Goal: Task Accomplishment & Management: Manage account settings

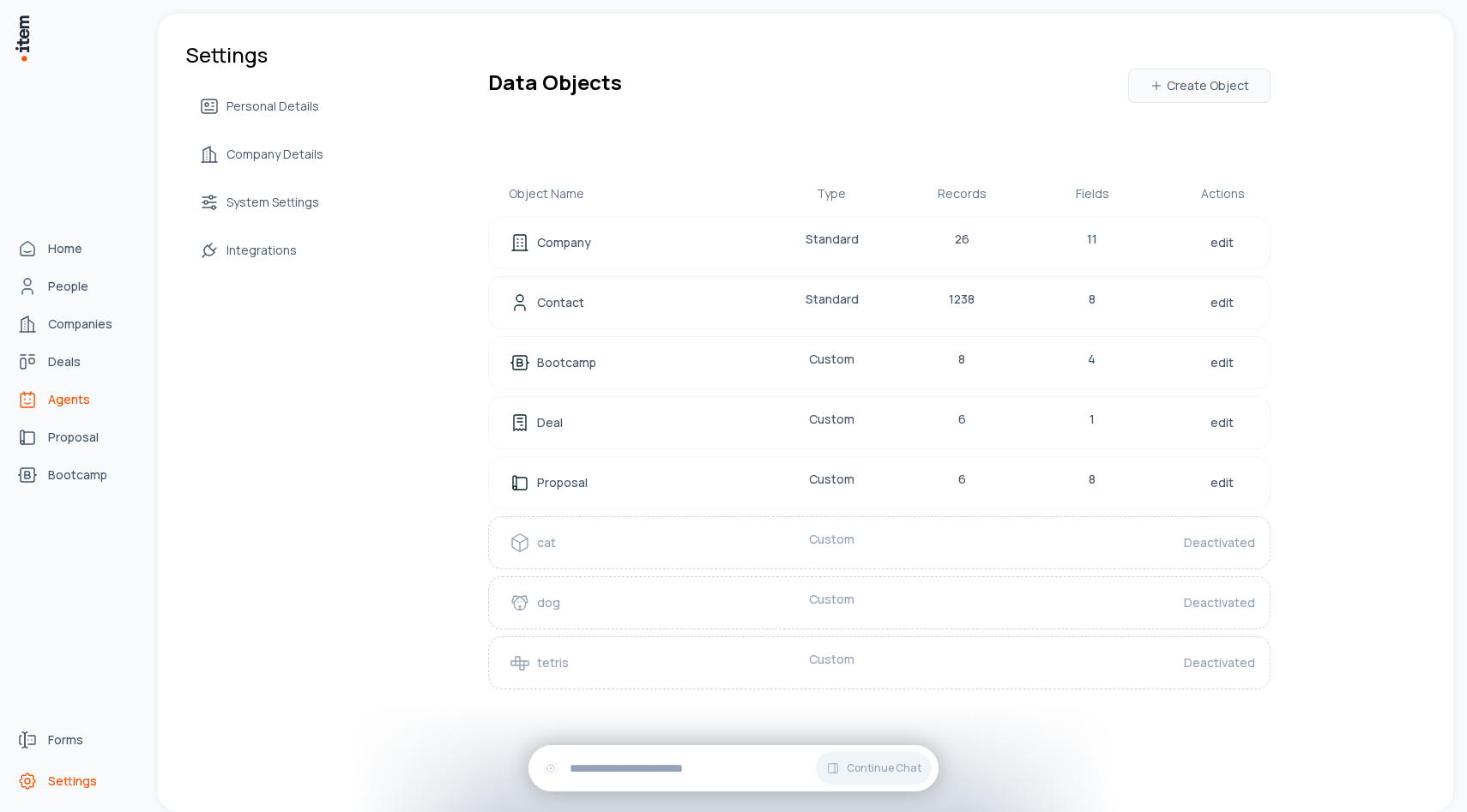
click at [49, 398] on span "Agents" at bounding box center [69, 400] width 42 height 17
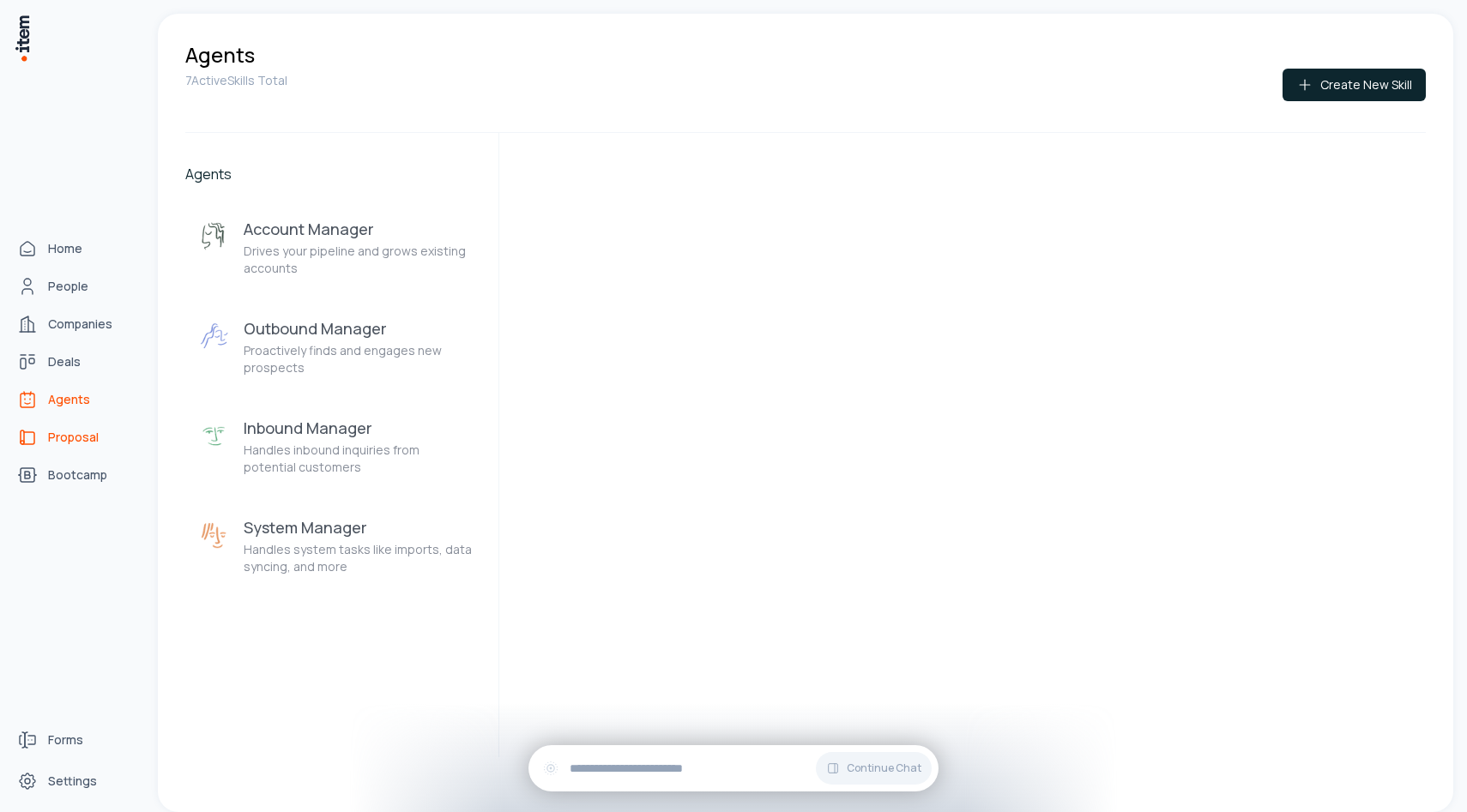
click at [63, 434] on span "Proposal" at bounding box center [73, 437] width 51 height 17
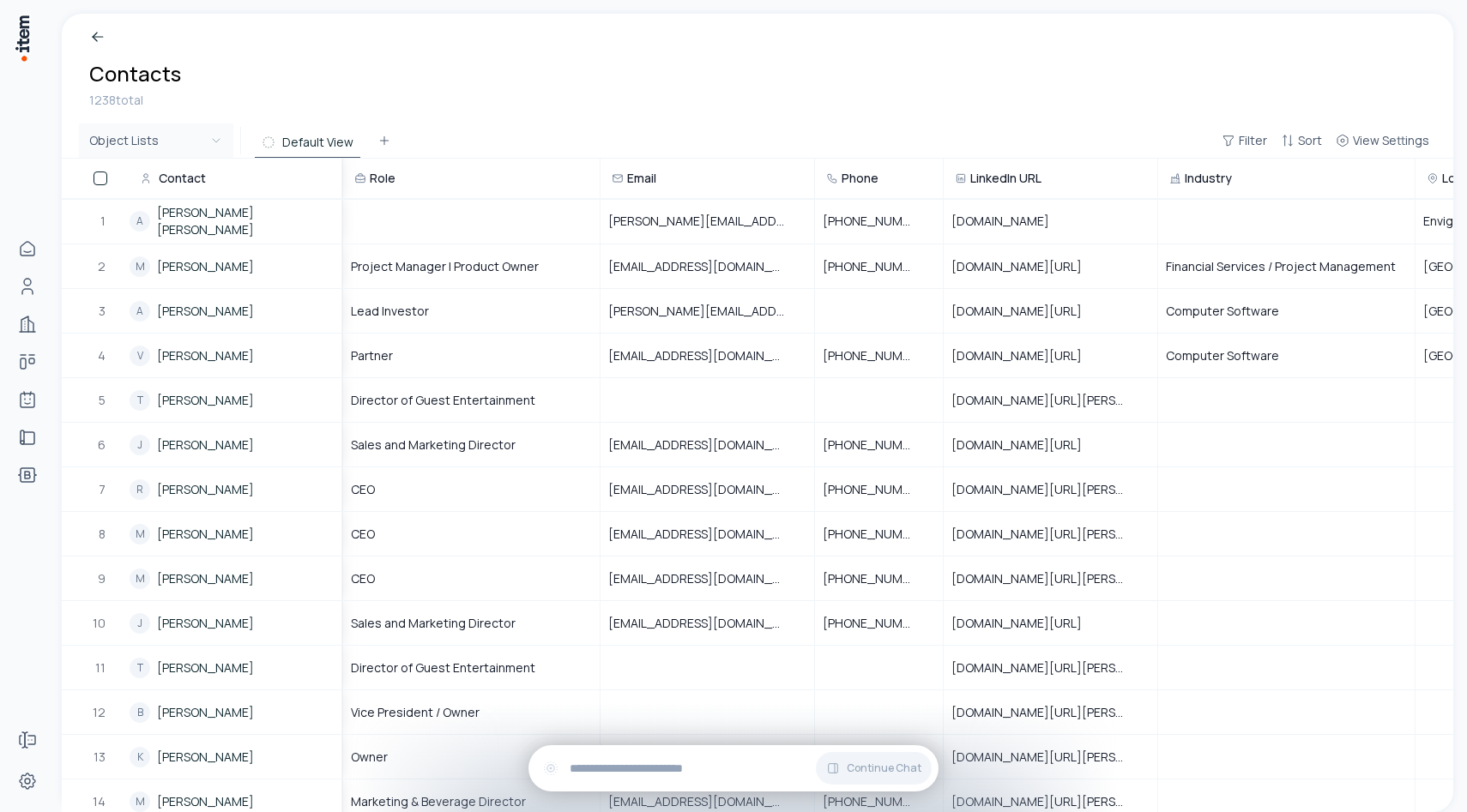
click at [224, 144] on html "Home People Companies Deals Agents Proposal Bootcamp Forms Settings Breadcrumb …" at bounding box center [733, 406] width 1467 height 812
click at [341, 113] on html "Home People Companies Deals Agents Proposal Bootcamp Forms Settings Breadcrumb …" at bounding box center [733, 406] width 1467 height 812
click at [1367, 144] on span "View Settings" at bounding box center [1390, 141] width 77 height 17
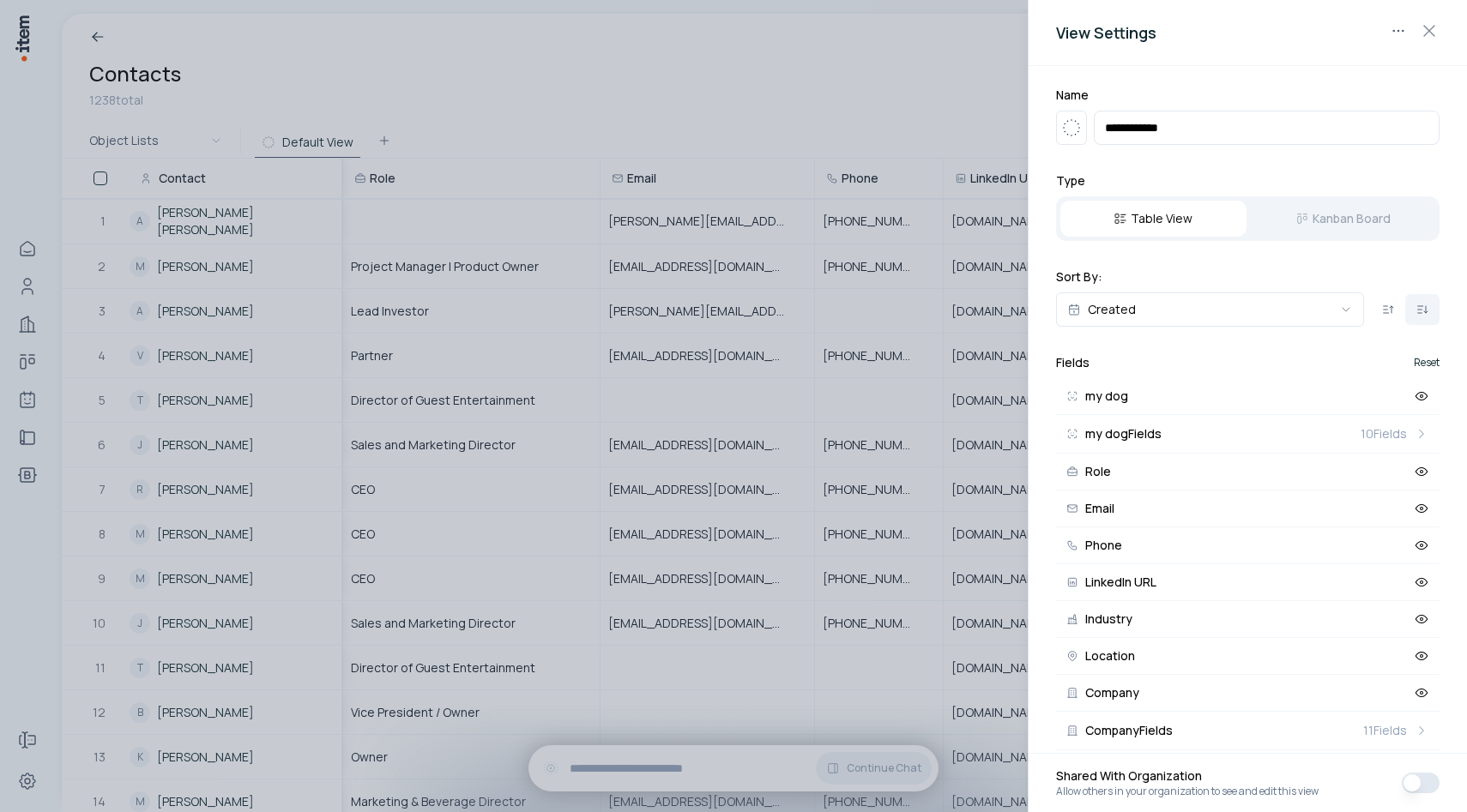
click at [1422, 361] on button "Reset" at bounding box center [1426, 362] width 26 height 11
click at [1426, 390] on icon at bounding box center [1421, 396] width 15 height 15
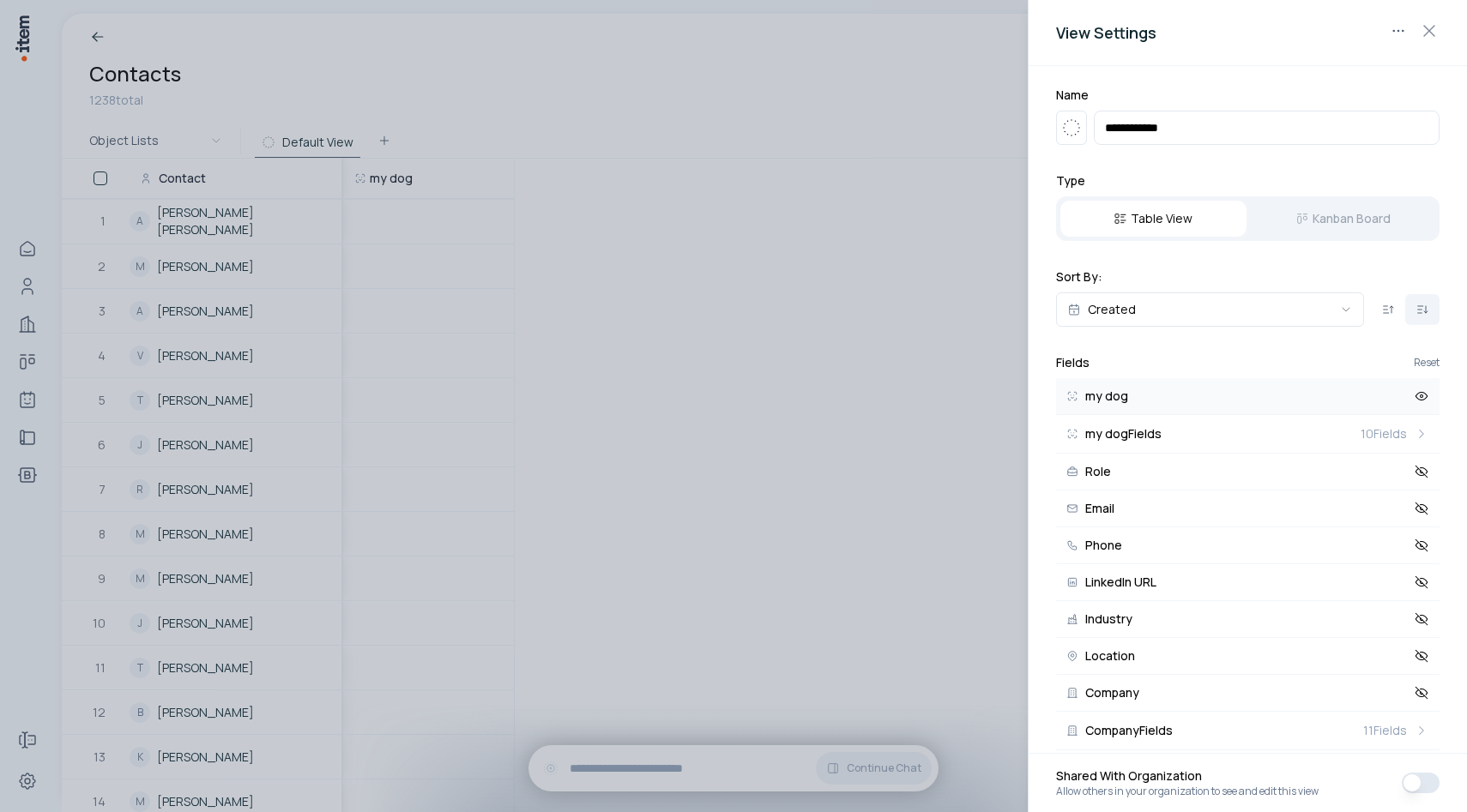
click at [1425, 390] on icon at bounding box center [1421, 396] width 15 height 15
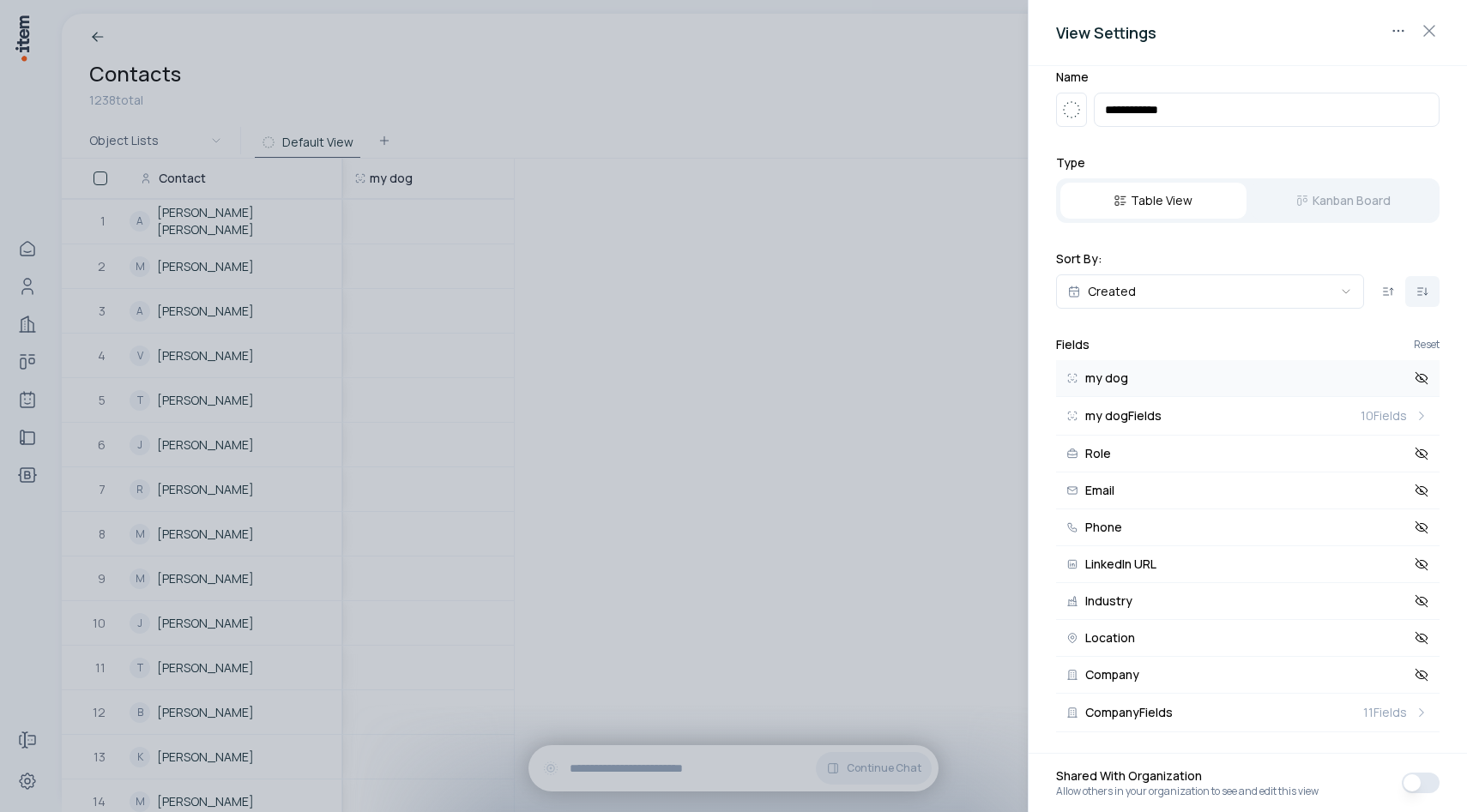
click at [722, 461] on div at bounding box center [733, 406] width 1467 height 812
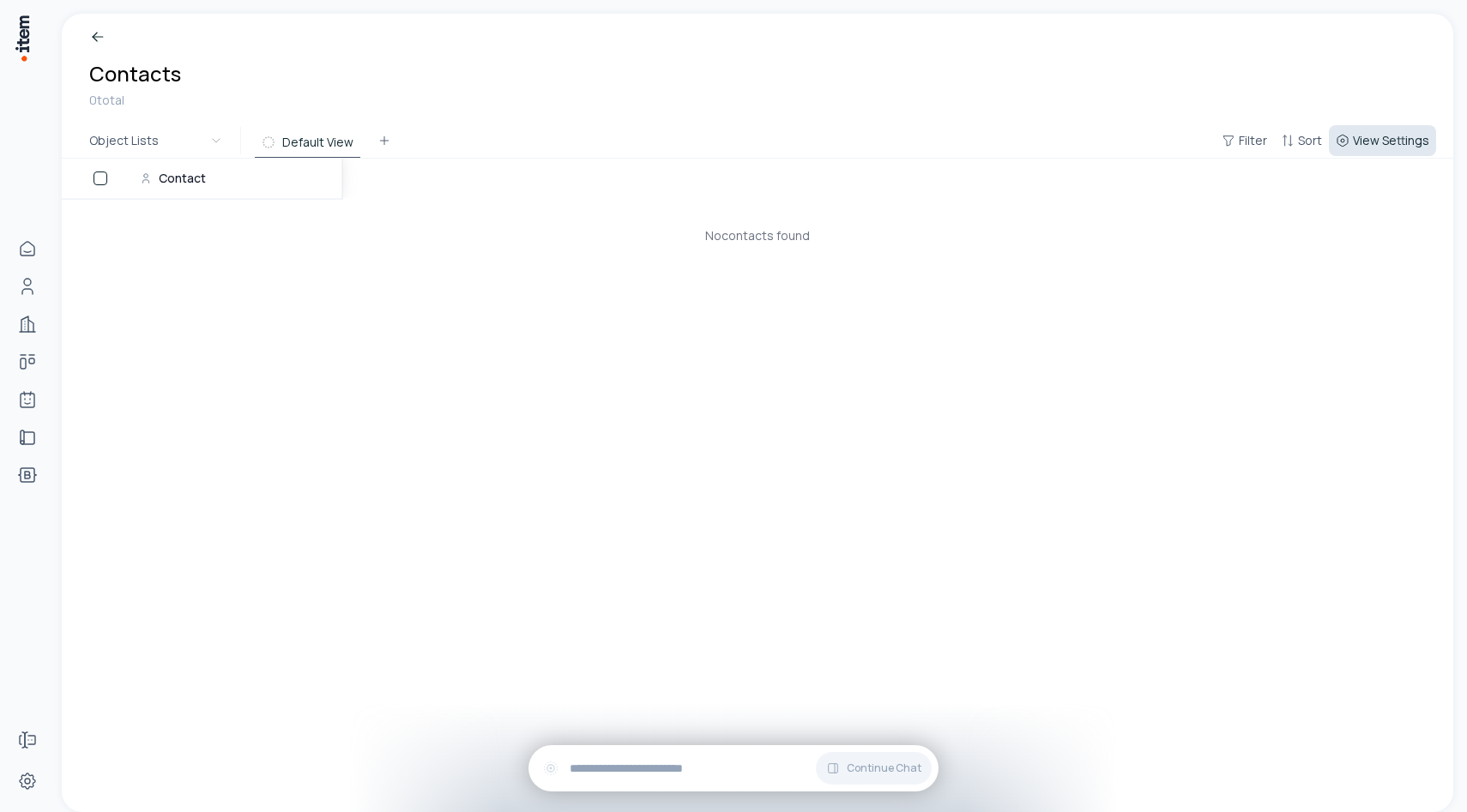
click at [1376, 143] on span "View Settings" at bounding box center [1390, 141] width 77 height 17
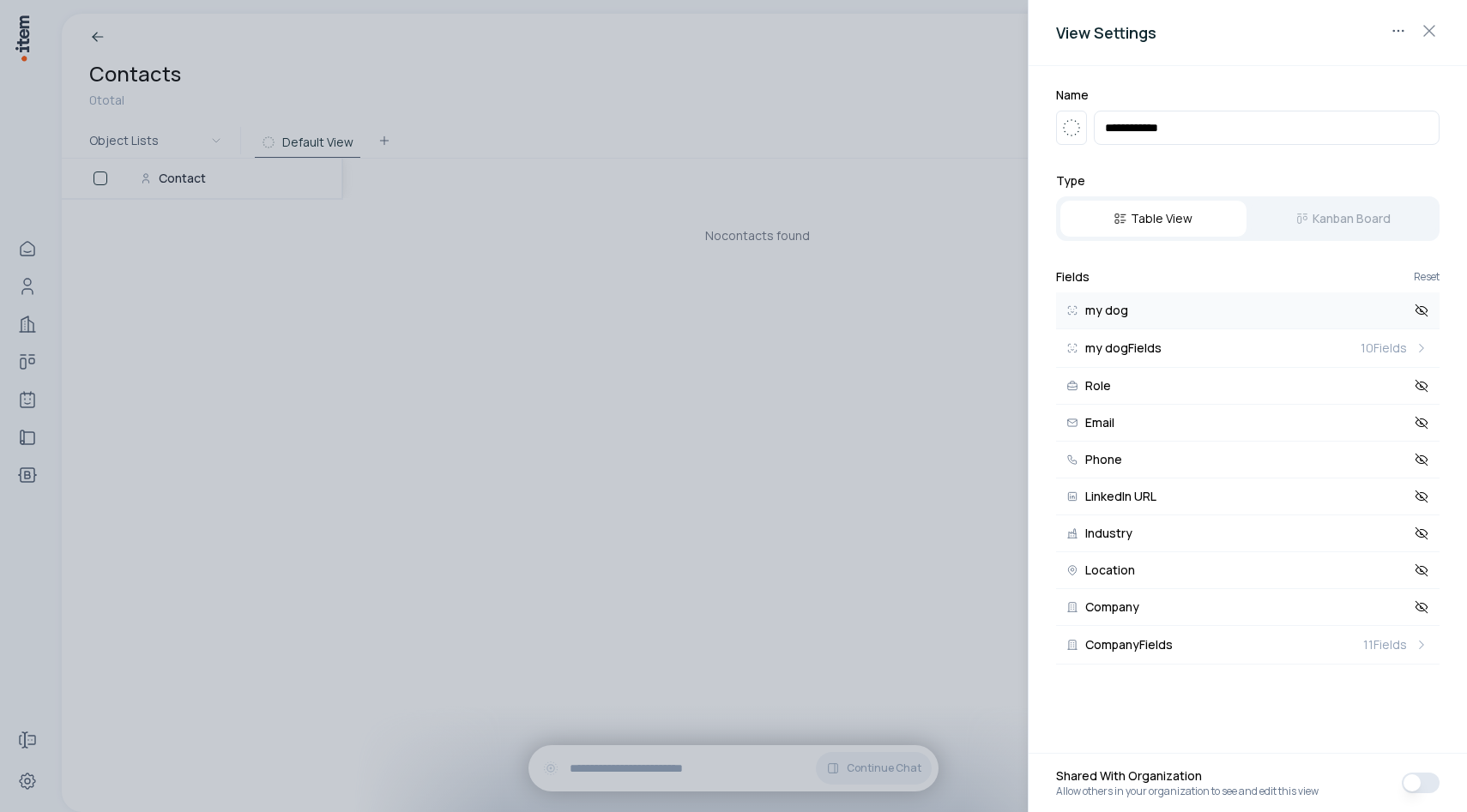
click at [1417, 314] on icon at bounding box center [1421, 310] width 15 height 15
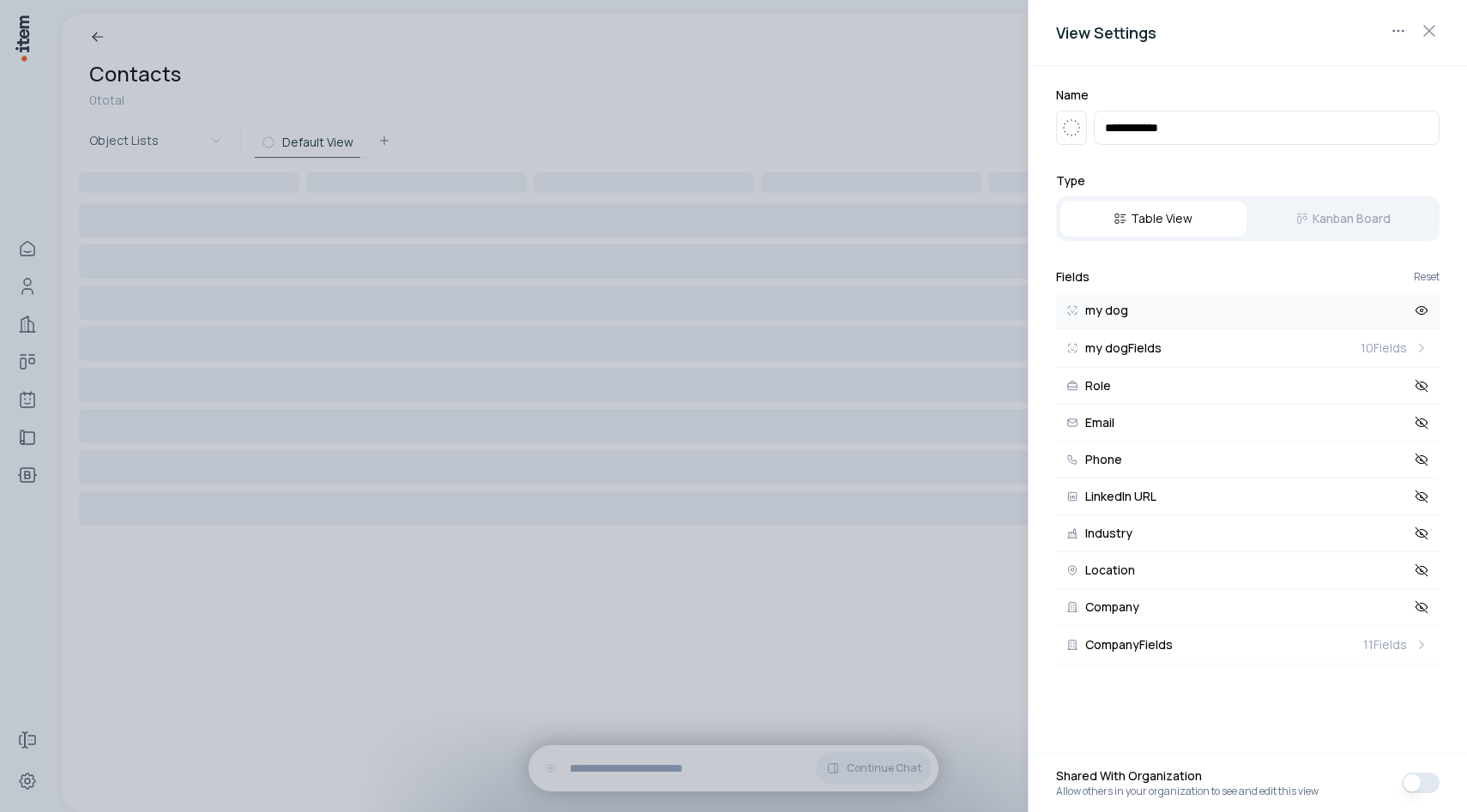
click at [1417, 314] on icon at bounding box center [1421, 310] width 15 height 15
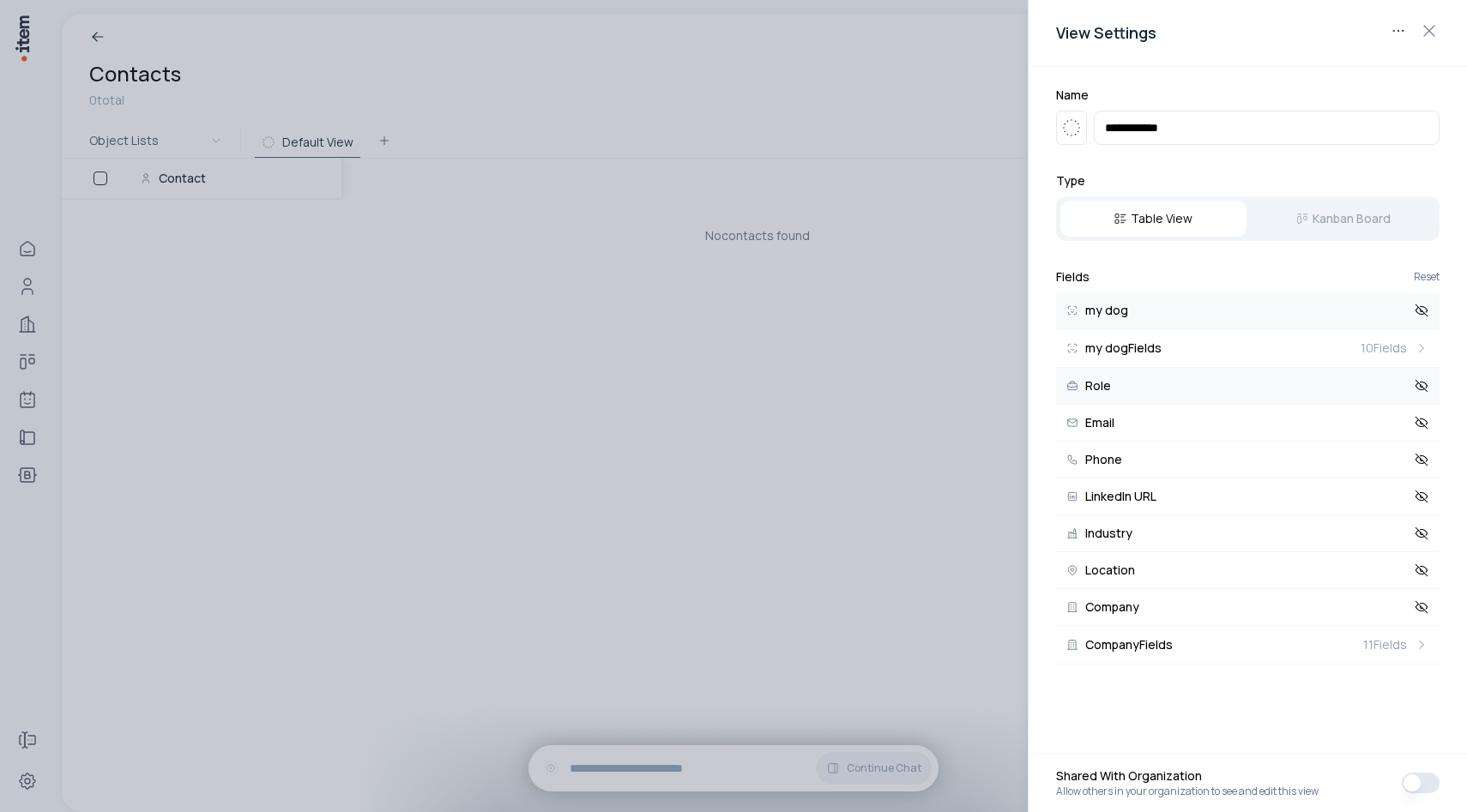
click at [1424, 382] on icon at bounding box center [1421, 385] width 15 height 15
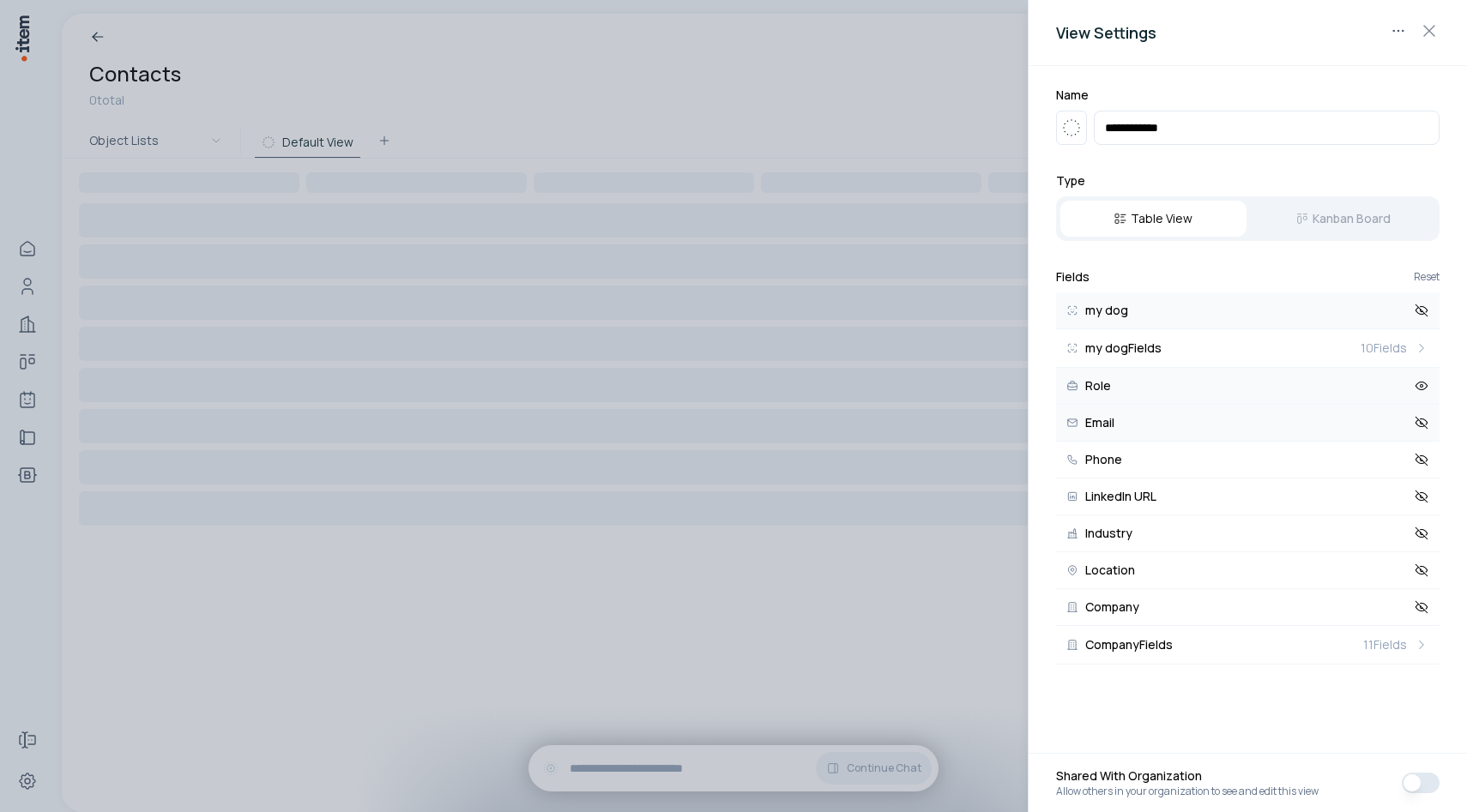
click at [1424, 417] on icon at bounding box center [1421, 423] width 15 height 15
click at [1424, 463] on icon at bounding box center [1421, 459] width 12 height 12
click at [1424, 503] on icon at bounding box center [1421, 496] width 15 height 15
click at [1435, 286] on div "Fields Reset my dog my dog Fields 10 Fields Role Email Phone LinkedIn URL Indus…" at bounding box center [1247, 467] width 384 height 396
click at [1434, 277] on button "Reset" at bounding box center [1426, 276] width 26 height 11
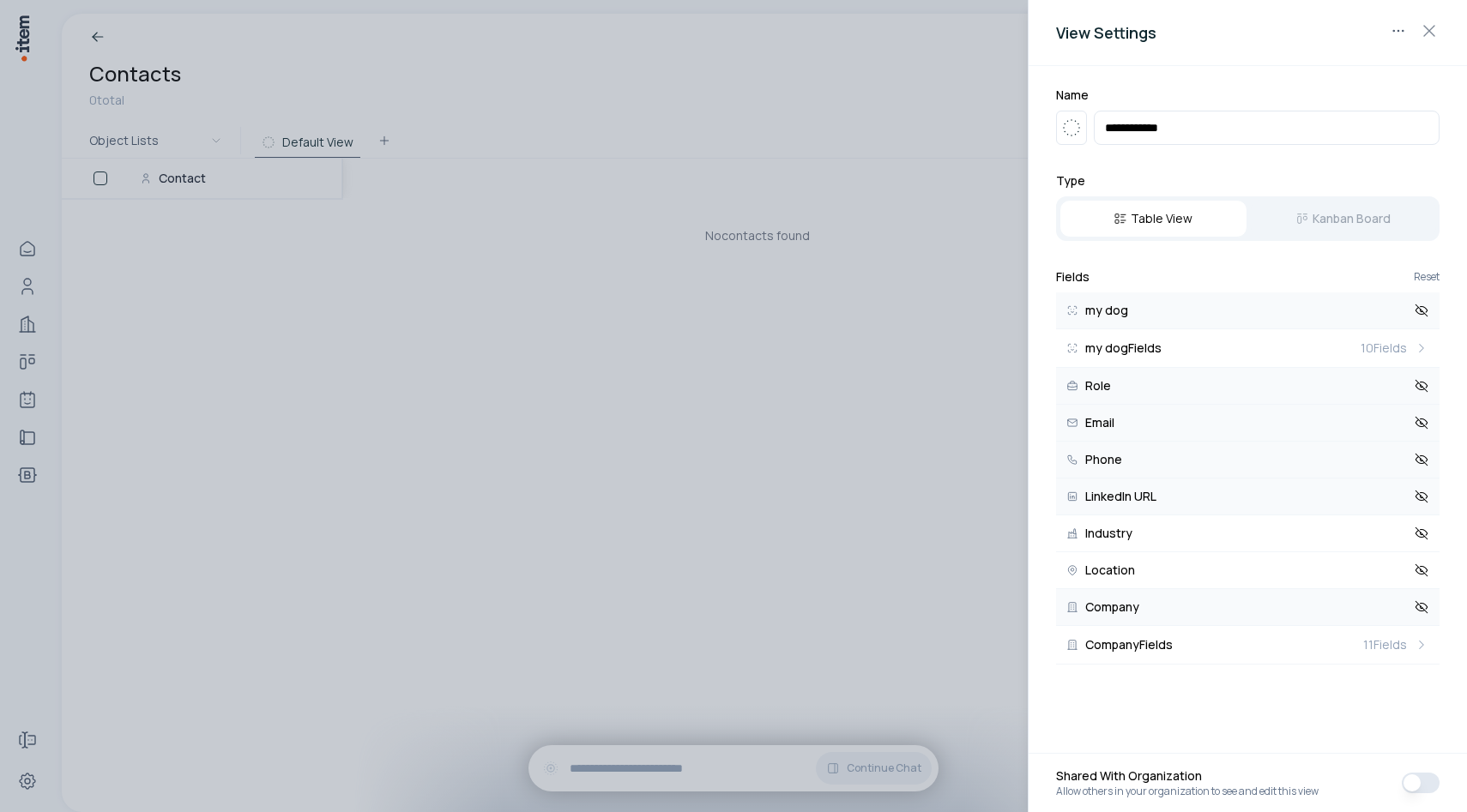
click at [1417, 604] on icon at bounding box center [1421, 607] width 15 height 15
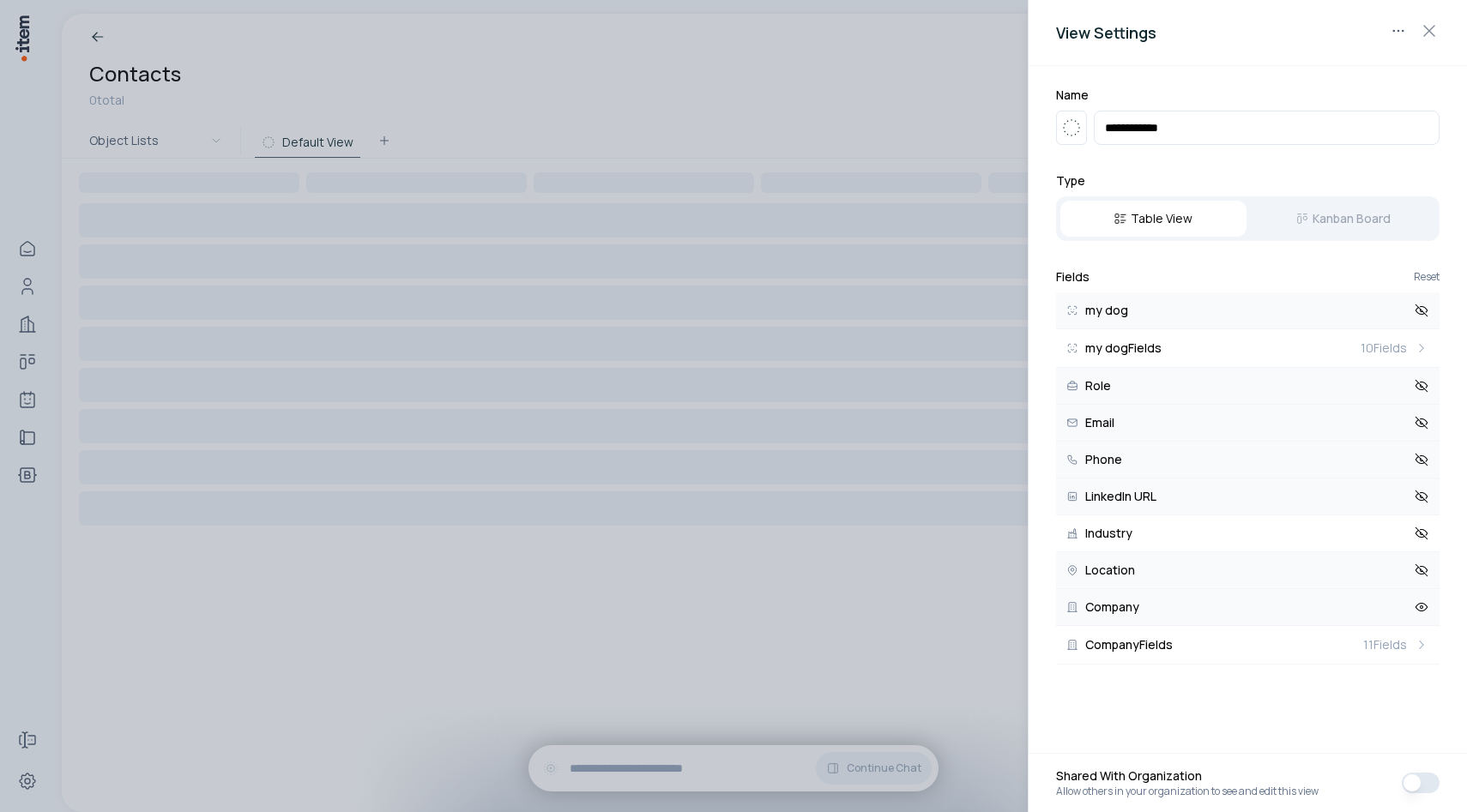
click at [1420, 576] on icon at bounding box center [1421, 570] width 15 height 15
click at [1423, 540] on icon at bounding box center [1421, 533] width 15 height 15
click at [1423, 504] on button "LinkedIn URL" at bounding box center [1247, 496] width 384 height 37
click at [1427, 475] on button "Phone" at bounding box center [1247, 460] width 384 height 37
click at [1424, 428] on icon at bounding box center [1421, 423] width 15 height 15
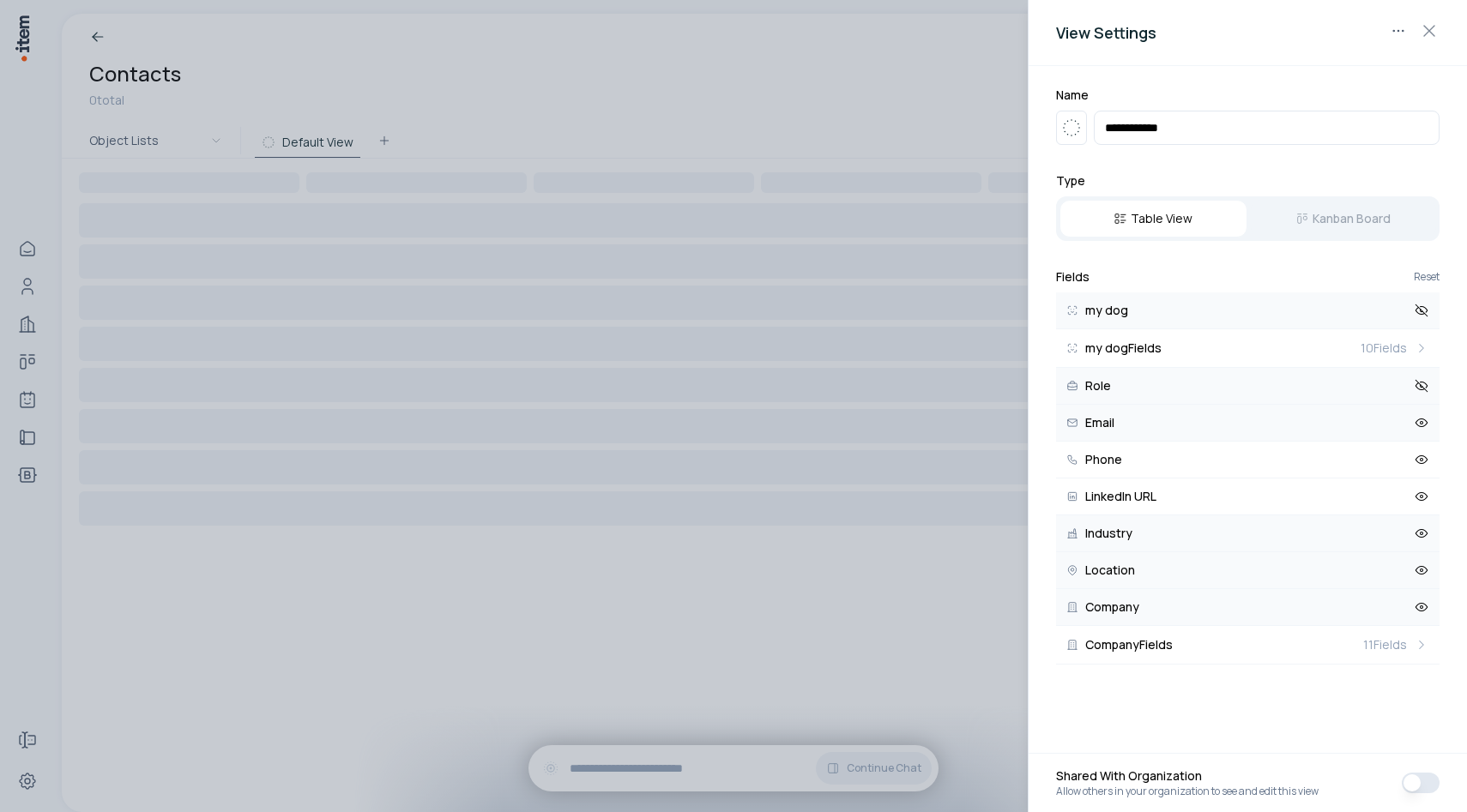
click at [1427, 386] on icon at bounding box center [1421, 385] width 15 height 15
click at [740, 626] on div at bounding box center [733, 406] width 1467 height 812
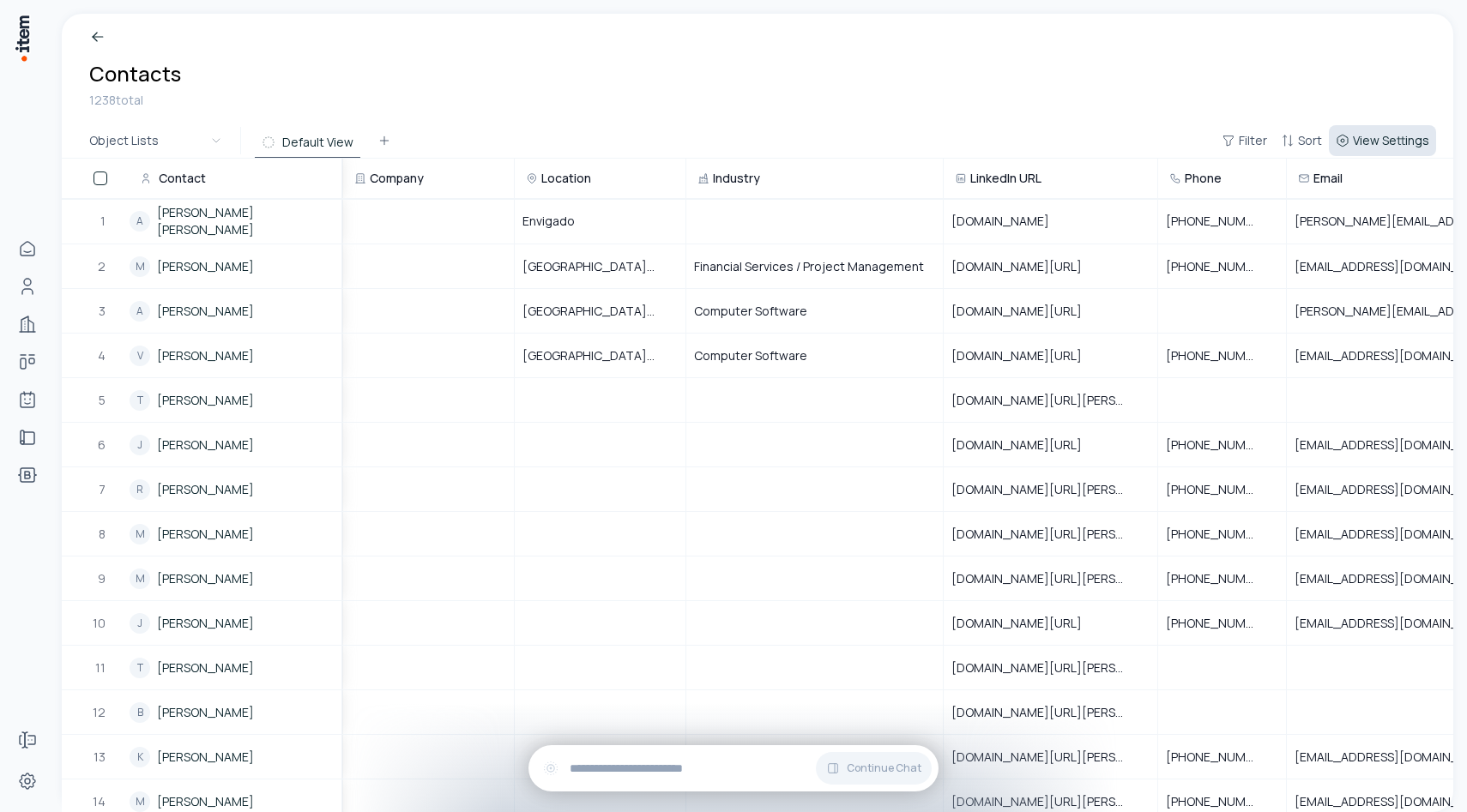
click at [1384, 125] on button "View Settings" at bounding box center [1382, 141] width 107 height 31
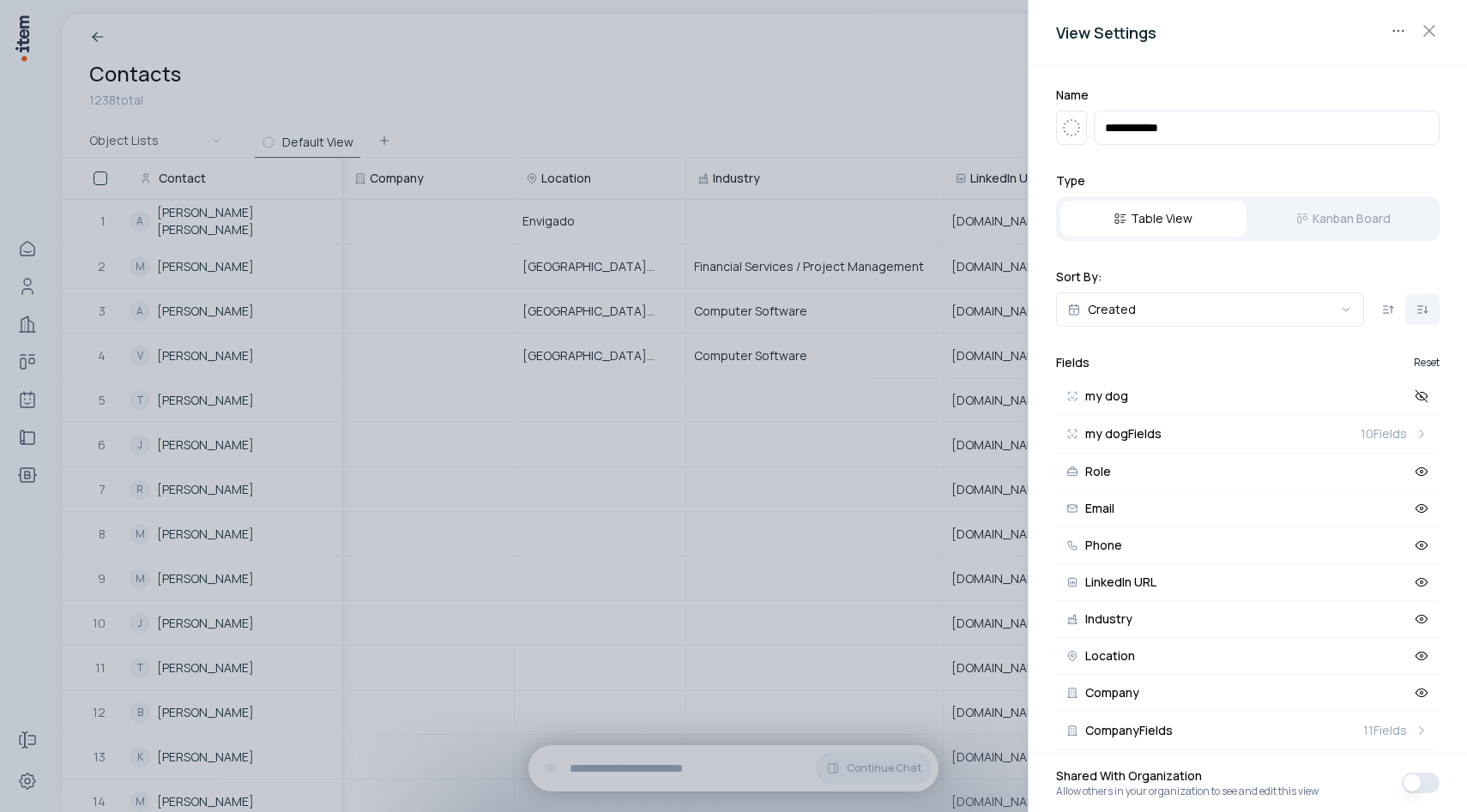
click at [1428, 364] on button "Reset" at bounding box center [1426, 362] width 26 height 11
click at [818, 500] on div at bounding box center [733, 406] width 1467 height 812
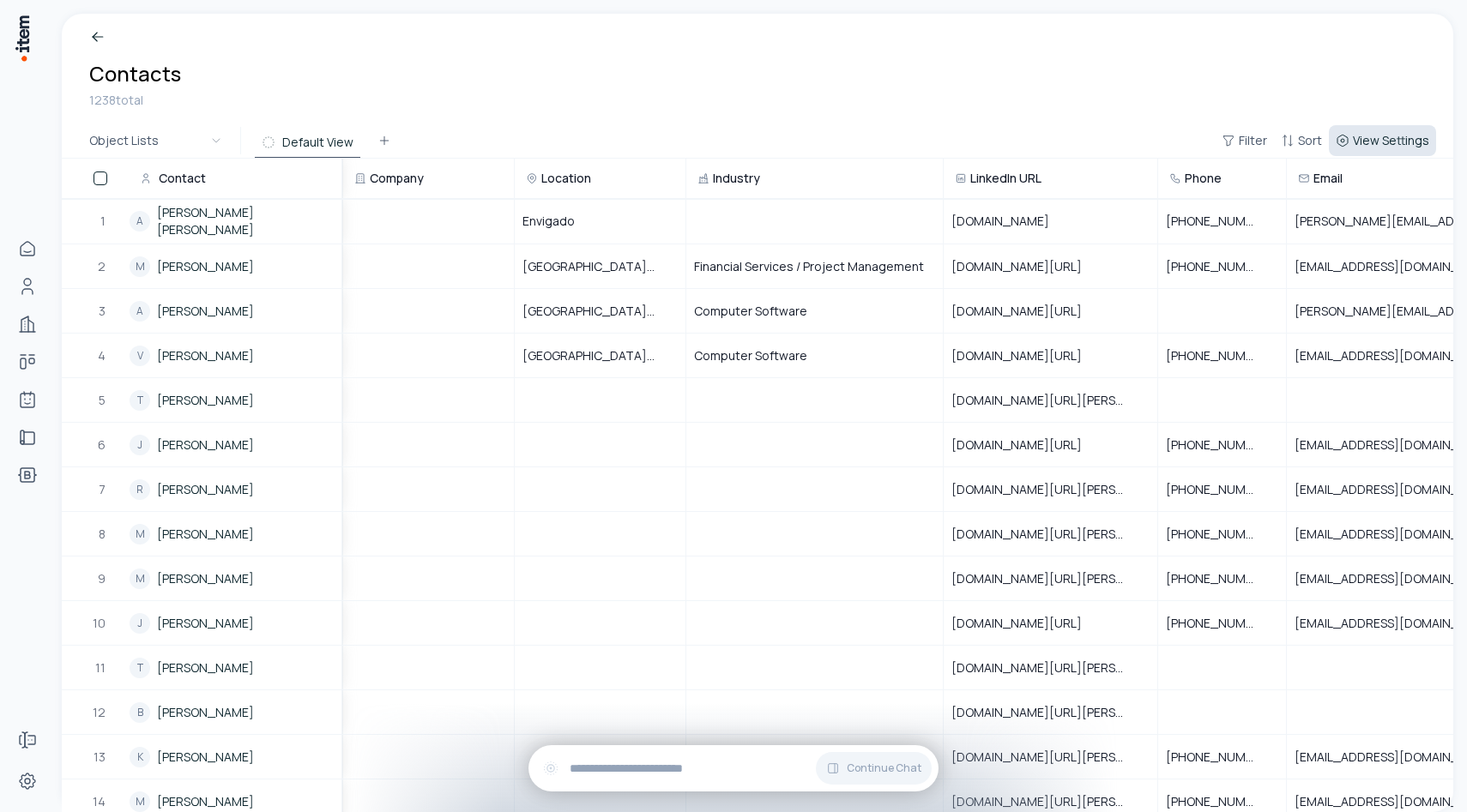
click at [1415, 145] on span "View Settings" at bounding box center [1390, 141] width 77 height 17
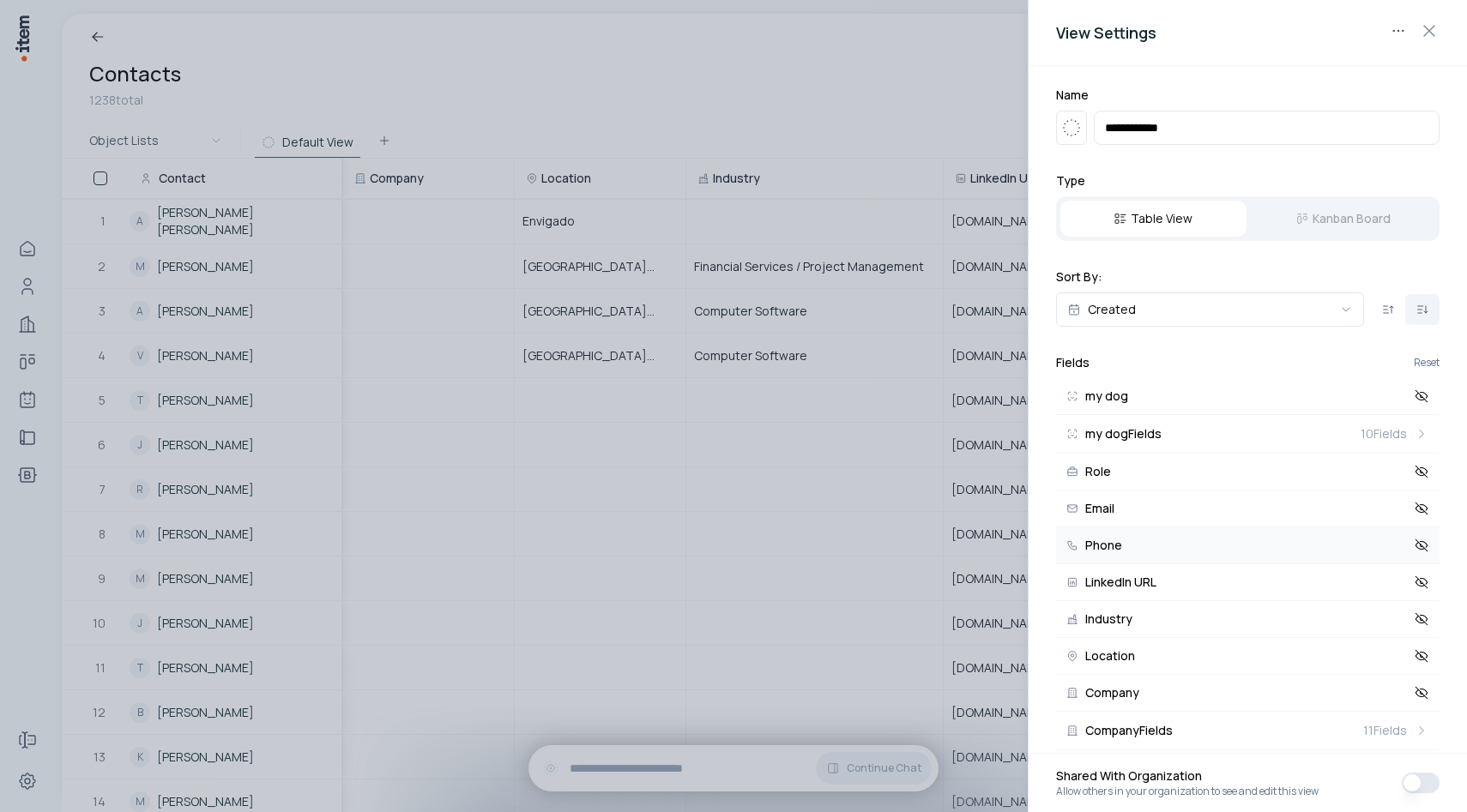
scroll to position [18, 0]
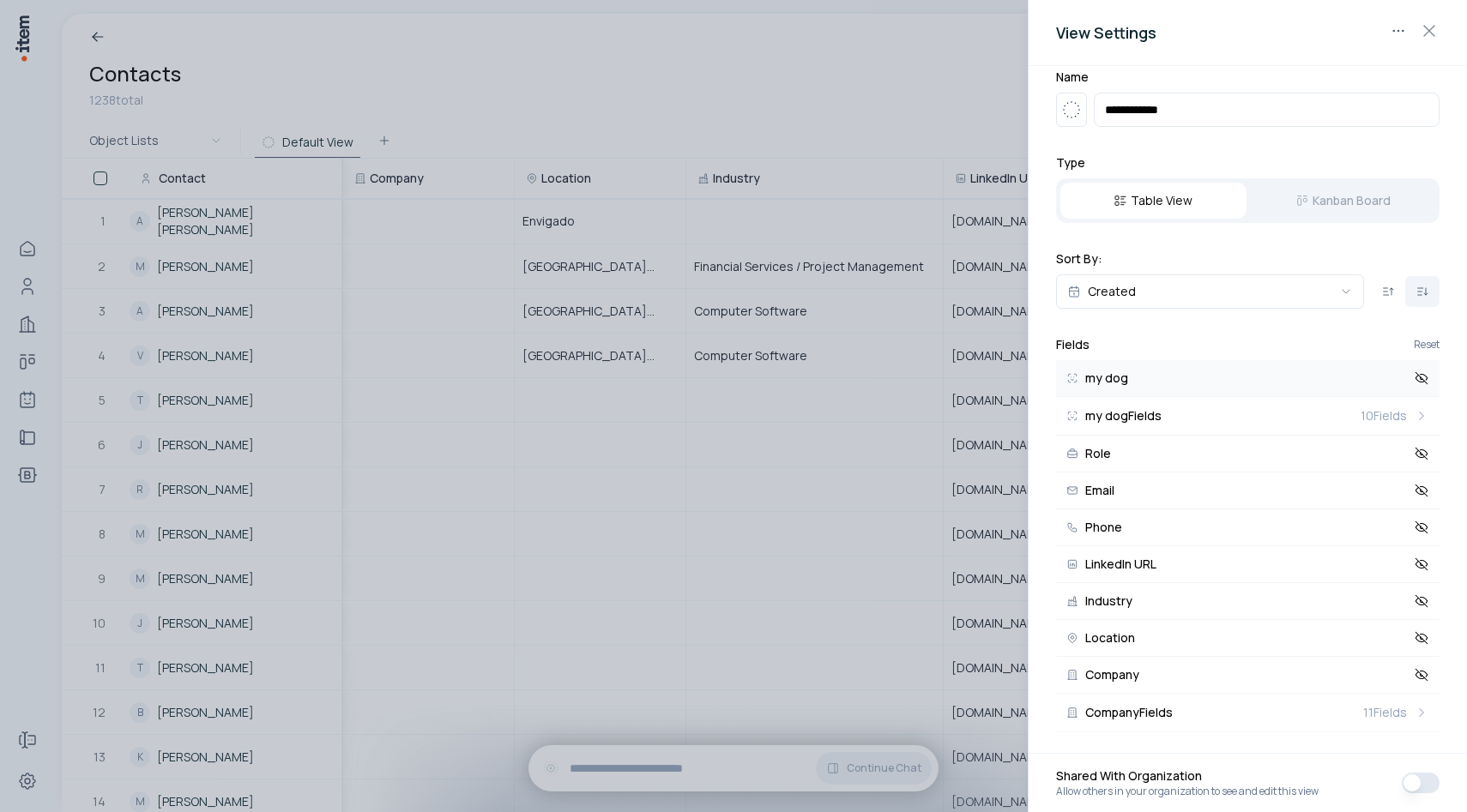
click at [1423, 377] on icon at bounding box center [1421, 378] width 15 height 15
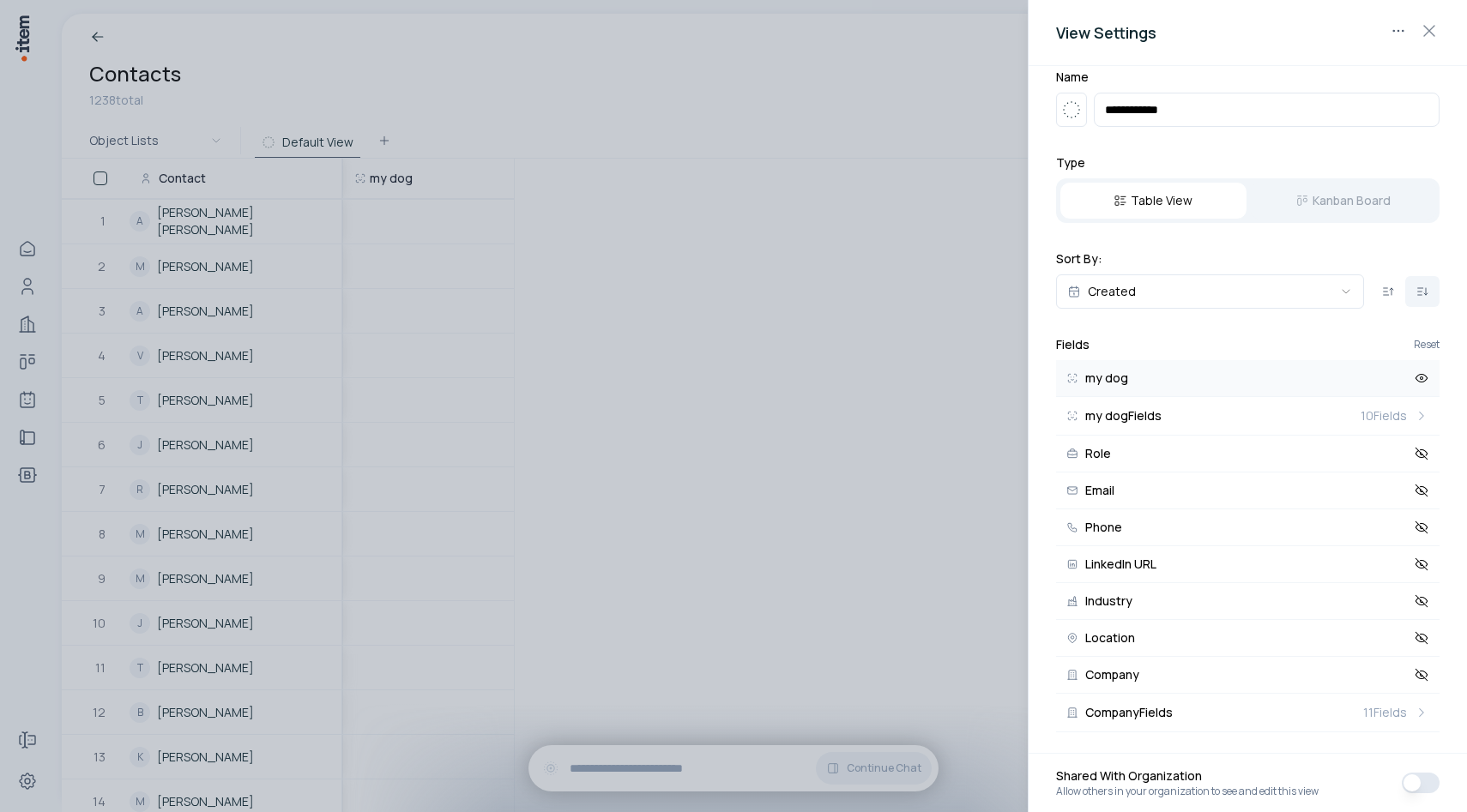
click at [955, 497] on div at bounding box center [733, 406] width 1467 height 812
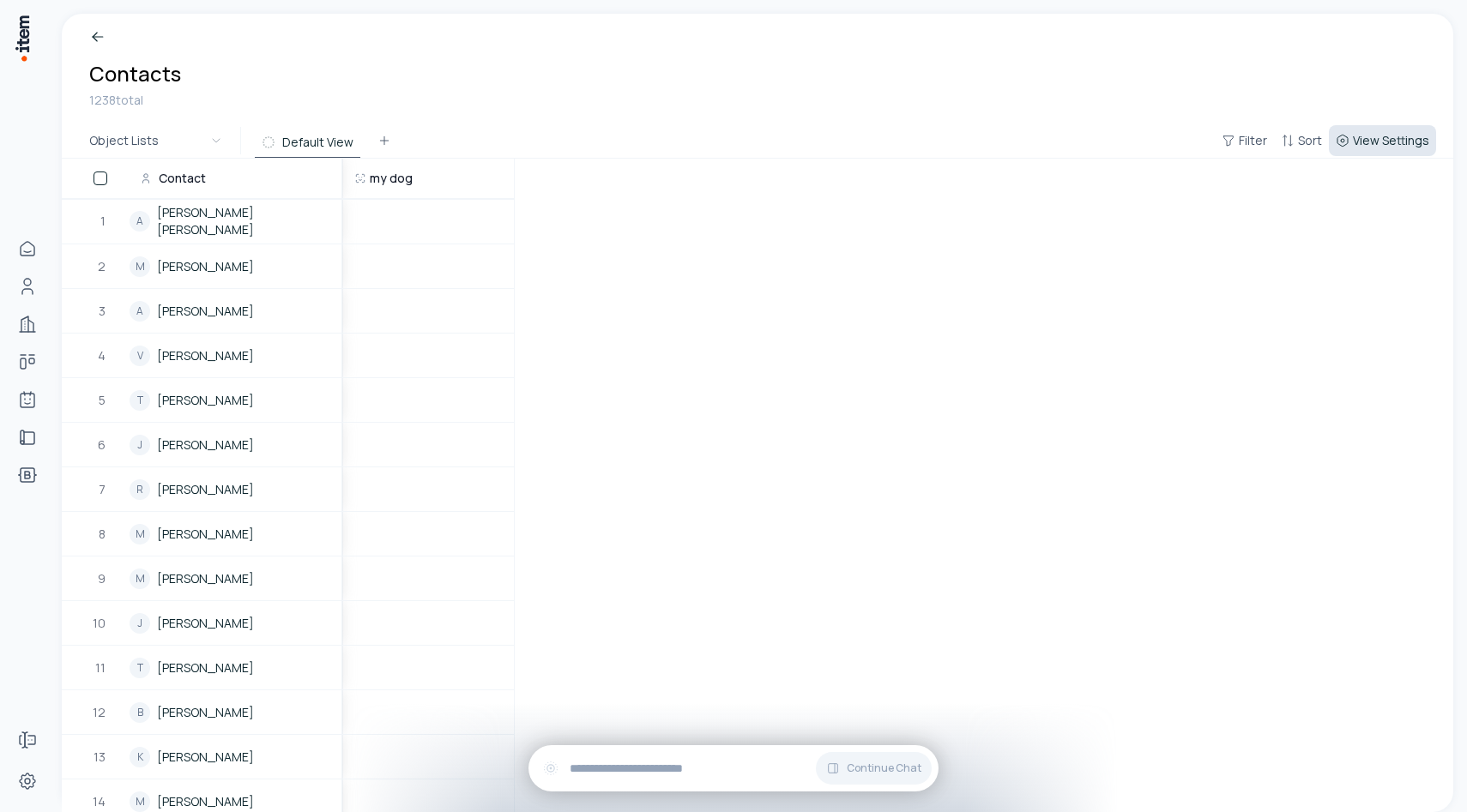
click at [1394, 136] on span "View Settings" at bounding box center [1390, 141] width 77 height 17
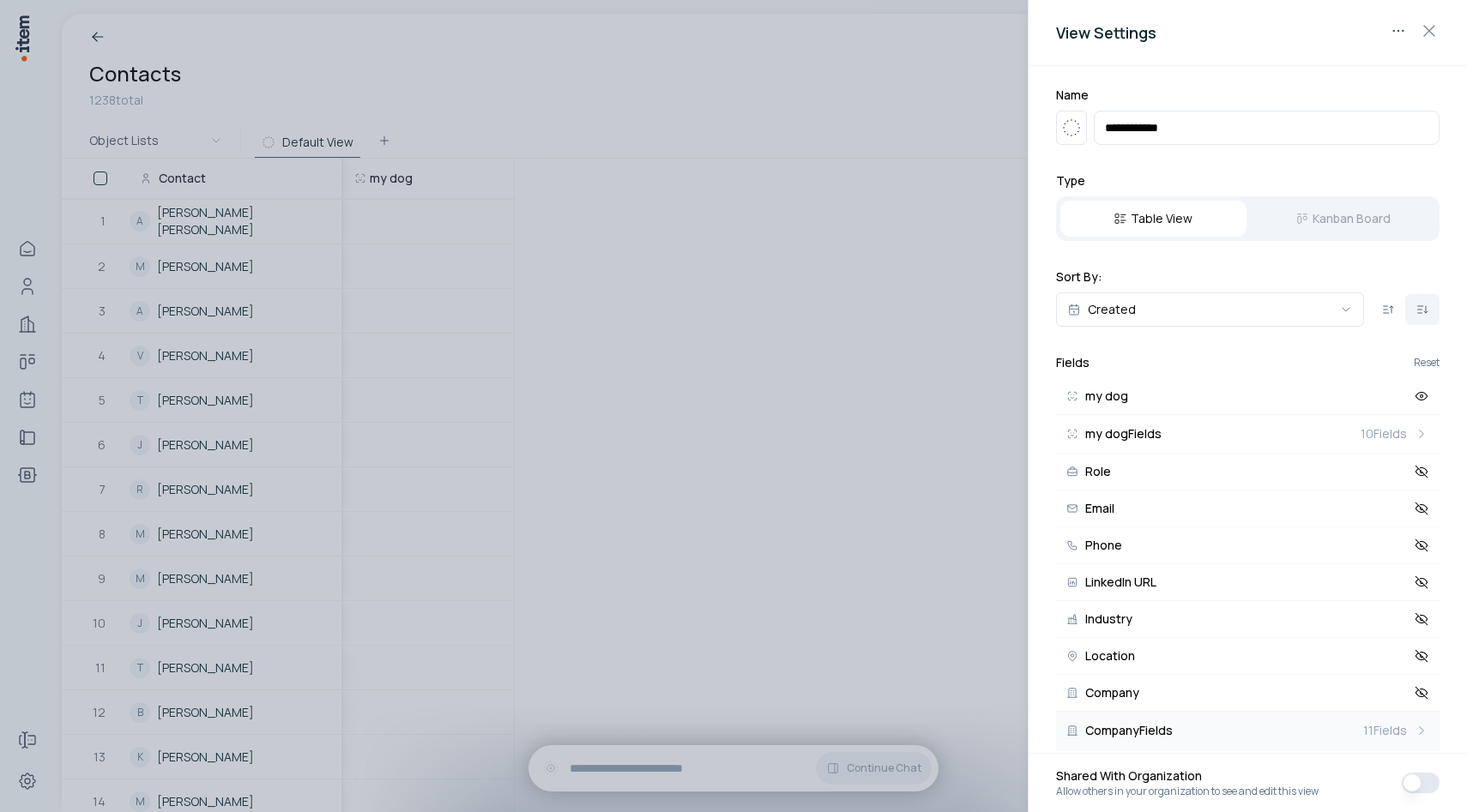
click at [1365, 737] on span "11 Fields" at bounding box center [1385, 731] width 44 height 17
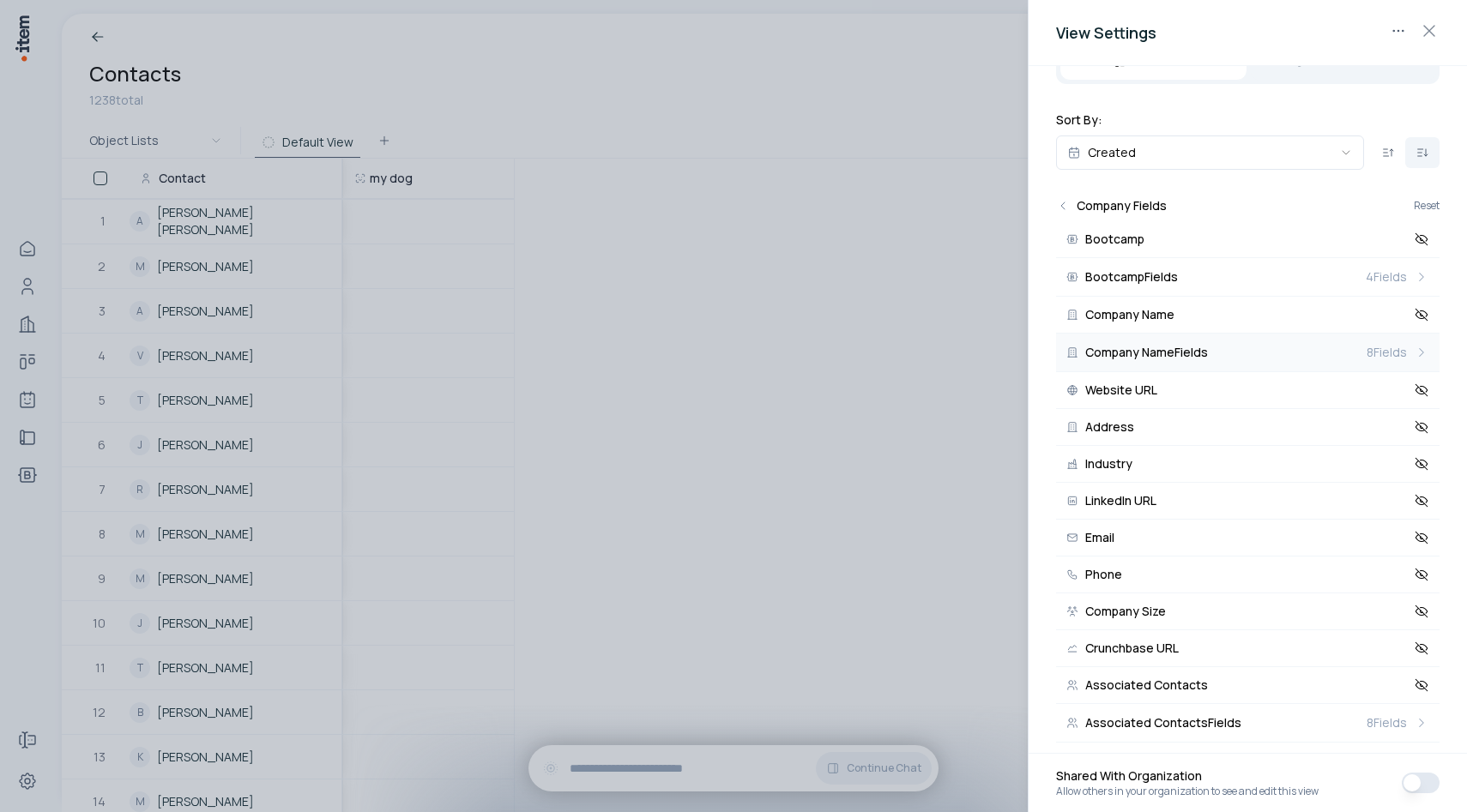
scroll to position [167, 0]
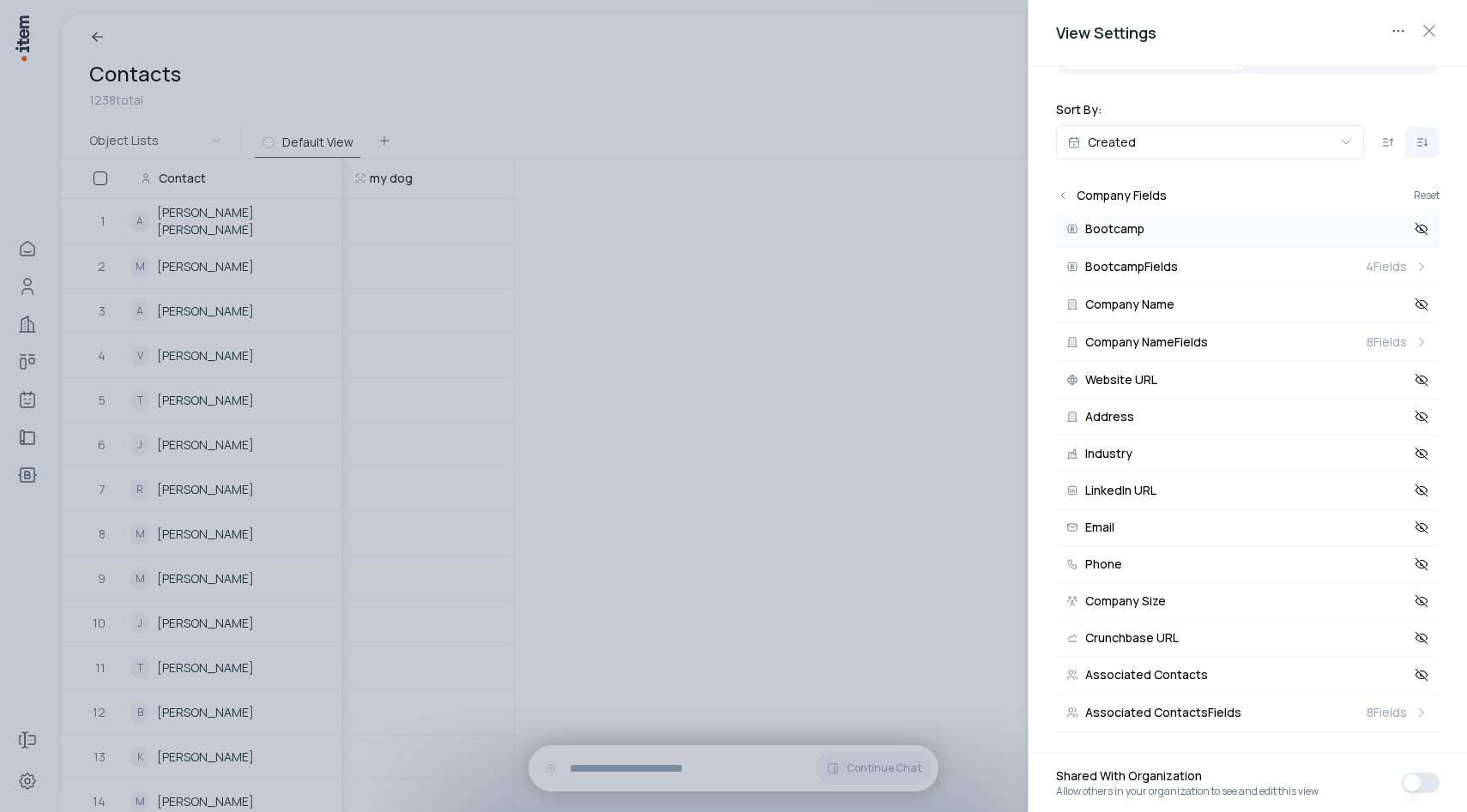
click at [1158, 234] on button "Bootcamp" at bounding box center [1247, 229] width 384 height 37
click at [1414, 194] on button "Reset" at bounding box center [1426, 195] width 26 height 11
click at [1066, 194] on icon "Back" at bounding box center [1062, 195] width 13 height 13
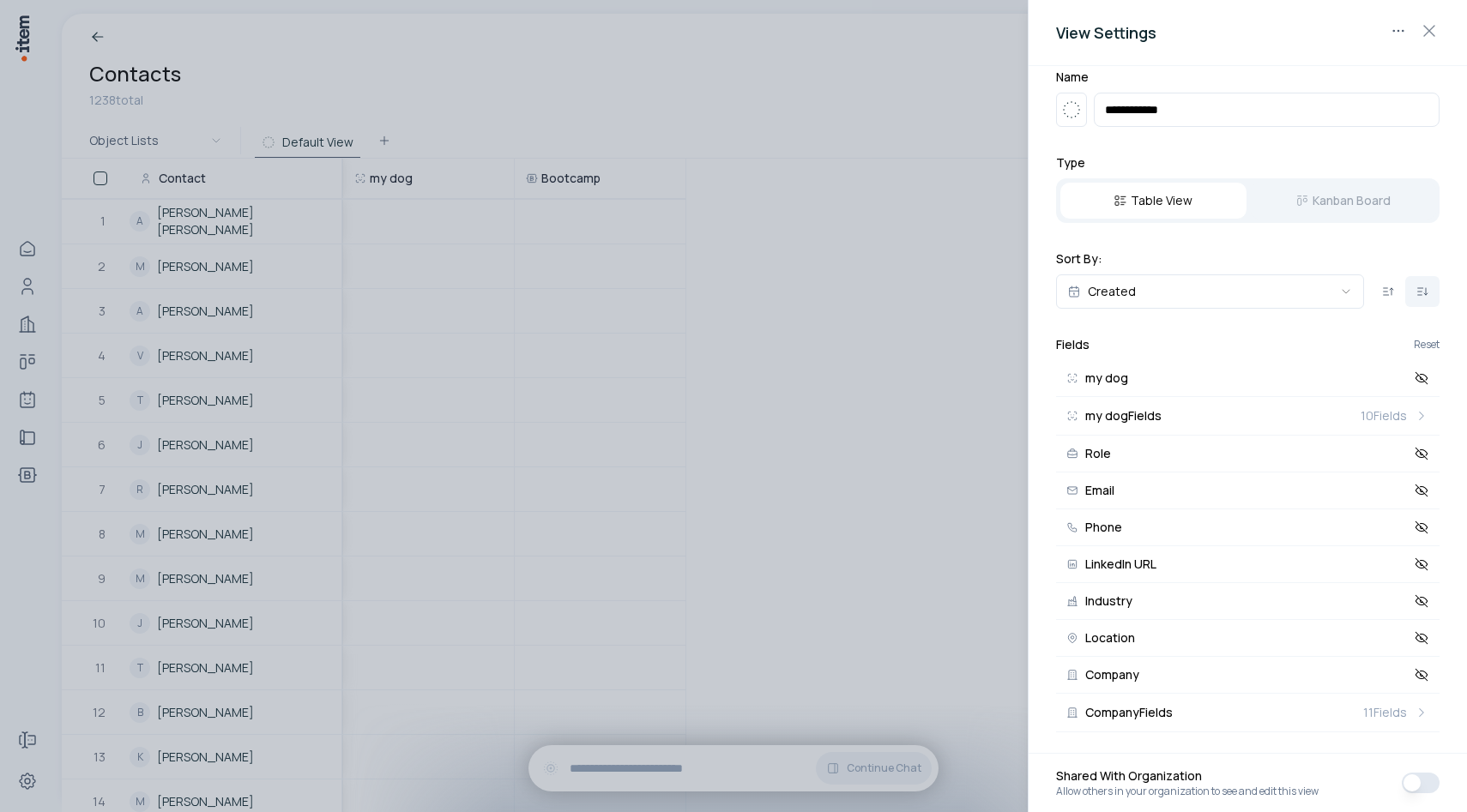
scroll to position [18, 0]
click at [1418, 711] on icon at bounding box center [1421, 713] width 15 height 15
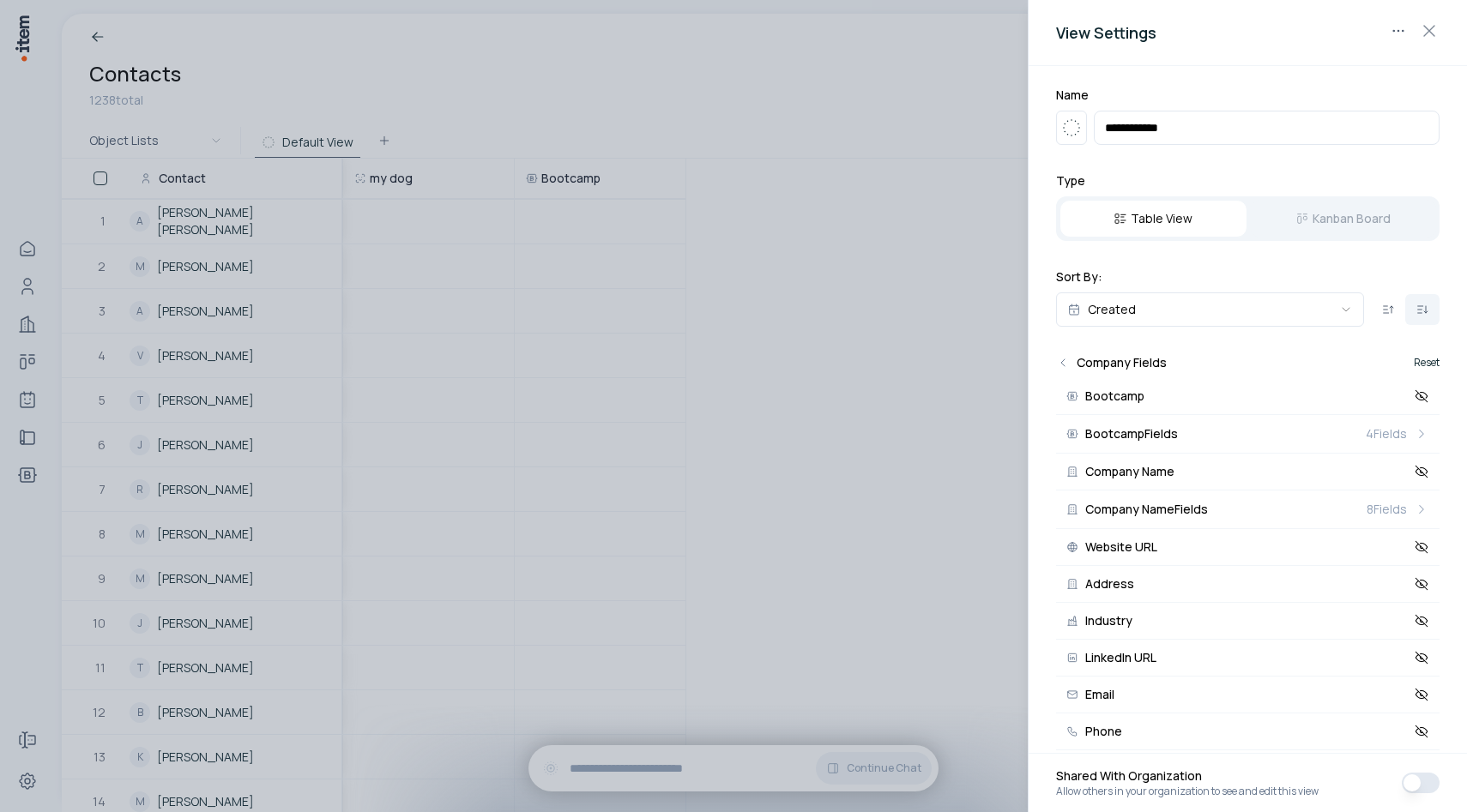
click at [1429, 362] on button "Reset" at bounding box center [1426, 362] width 26 height 11
click at [1154, 359] on h2 "Company Fields" at bounding box center [1122, 362] width 90 height 17
click at [1055, 365] on div "**********" at bounding box center [1248, 409] width 438 height 687
click at [1066, 364] on icon "Back" at bounding box center [1062, 362] width 13 height 13
click at [1413, 371] on div "Fields Reset my dog my dog Fields 10 Fields Role Email Phone LinkedIn URL Indus…" at bounding box center [1247, 552] width 384 height 396
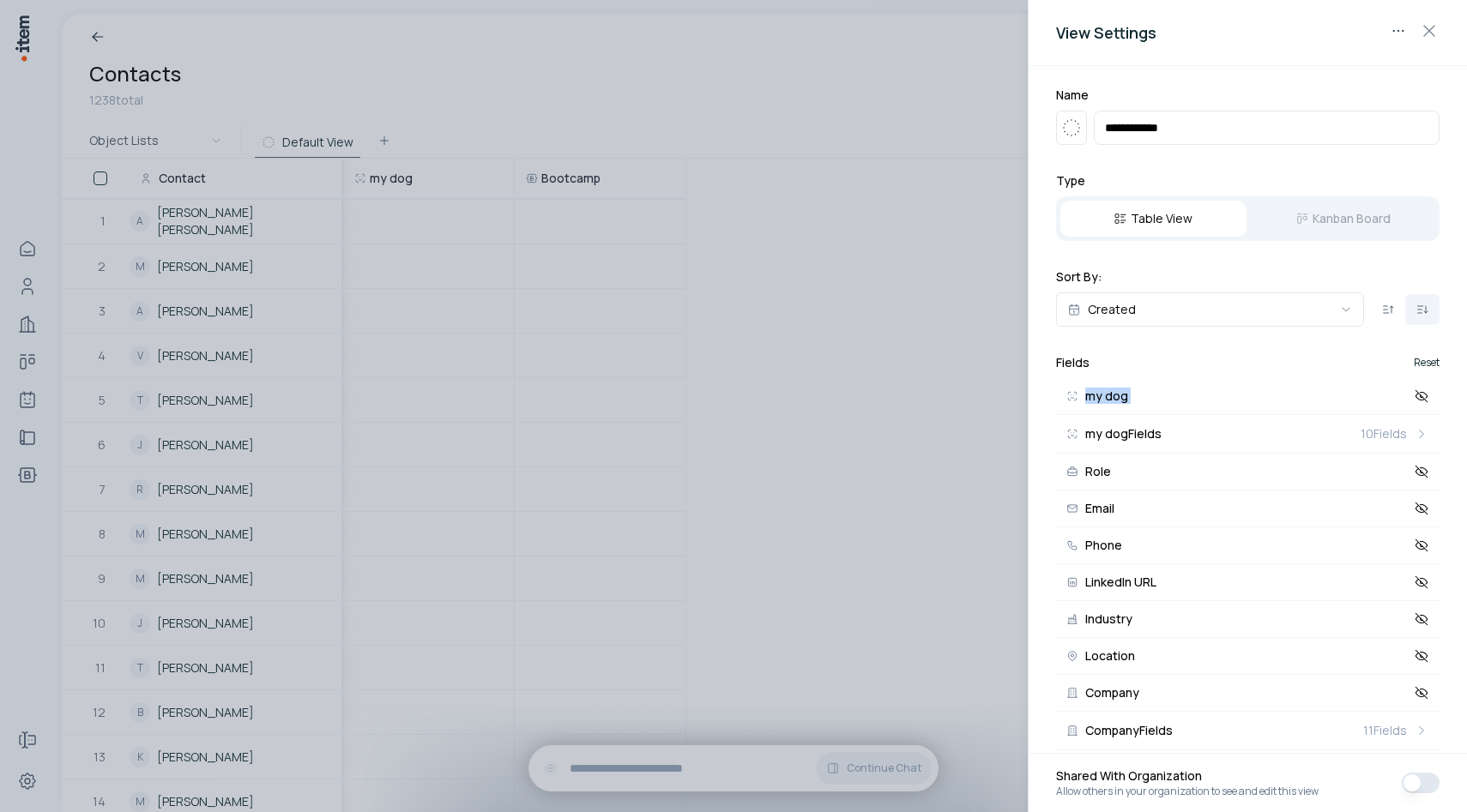
click at [1423, 364] on button "Reset" at bounding box center [1426, 362] width 26 height 11
click at [1420, 476] on icon at bounding box center [1421, 472] width 15 height 15
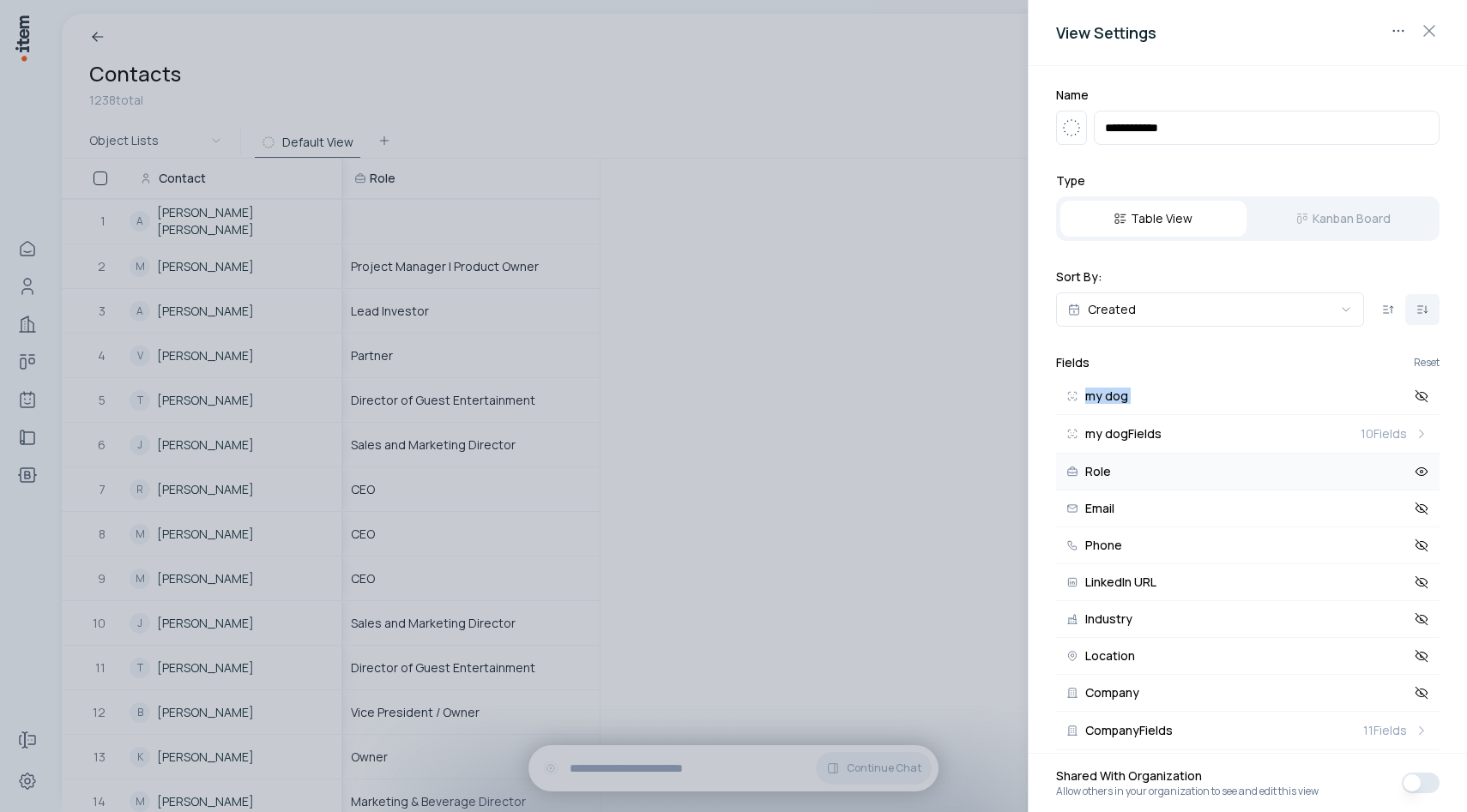
click at [1420, 476] on icon at bounding box center [1421, 472] width 15 height 15
click at [1423, 470] on icon at bounding box center [1421, 472] width 15 height 15
click at [1419, 505] on icon at bounding box center [1421, 508] width 15 height 15
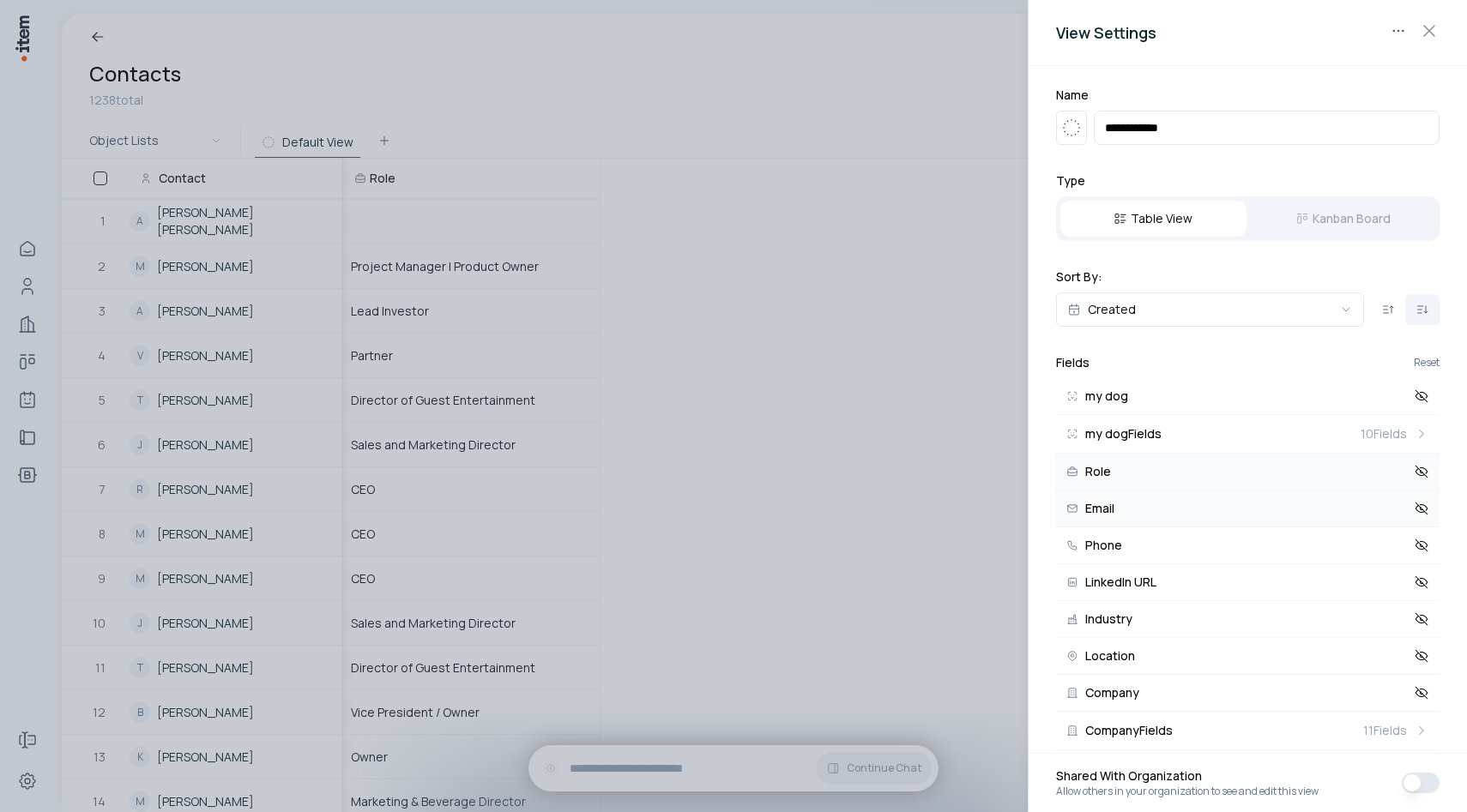
click at [884, 504] on div at bounding box center [733, 406] width 1467 height 812
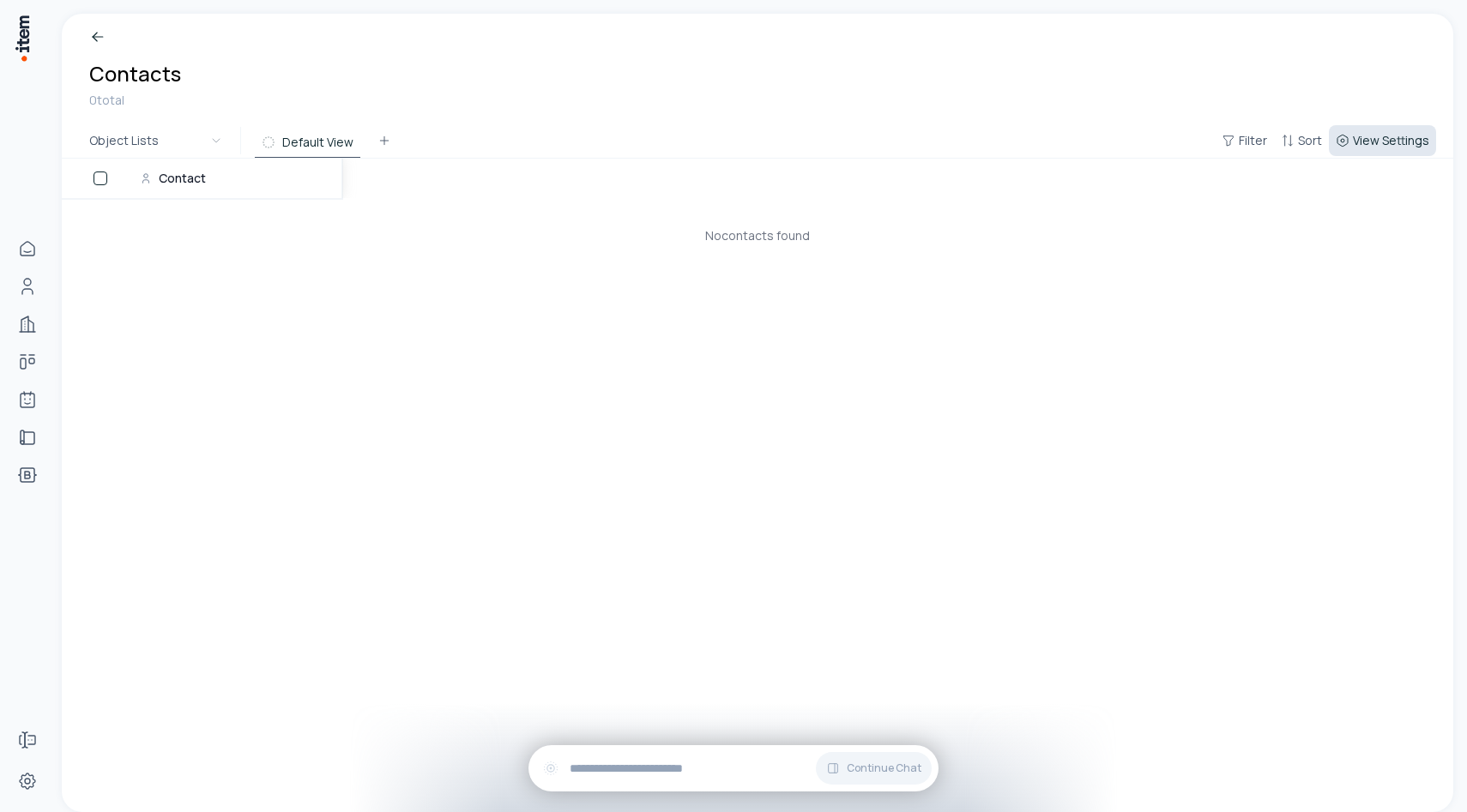
click at [1356, 137] on span "View Settings" at bounding box center [1390, 141] width 77 height 17
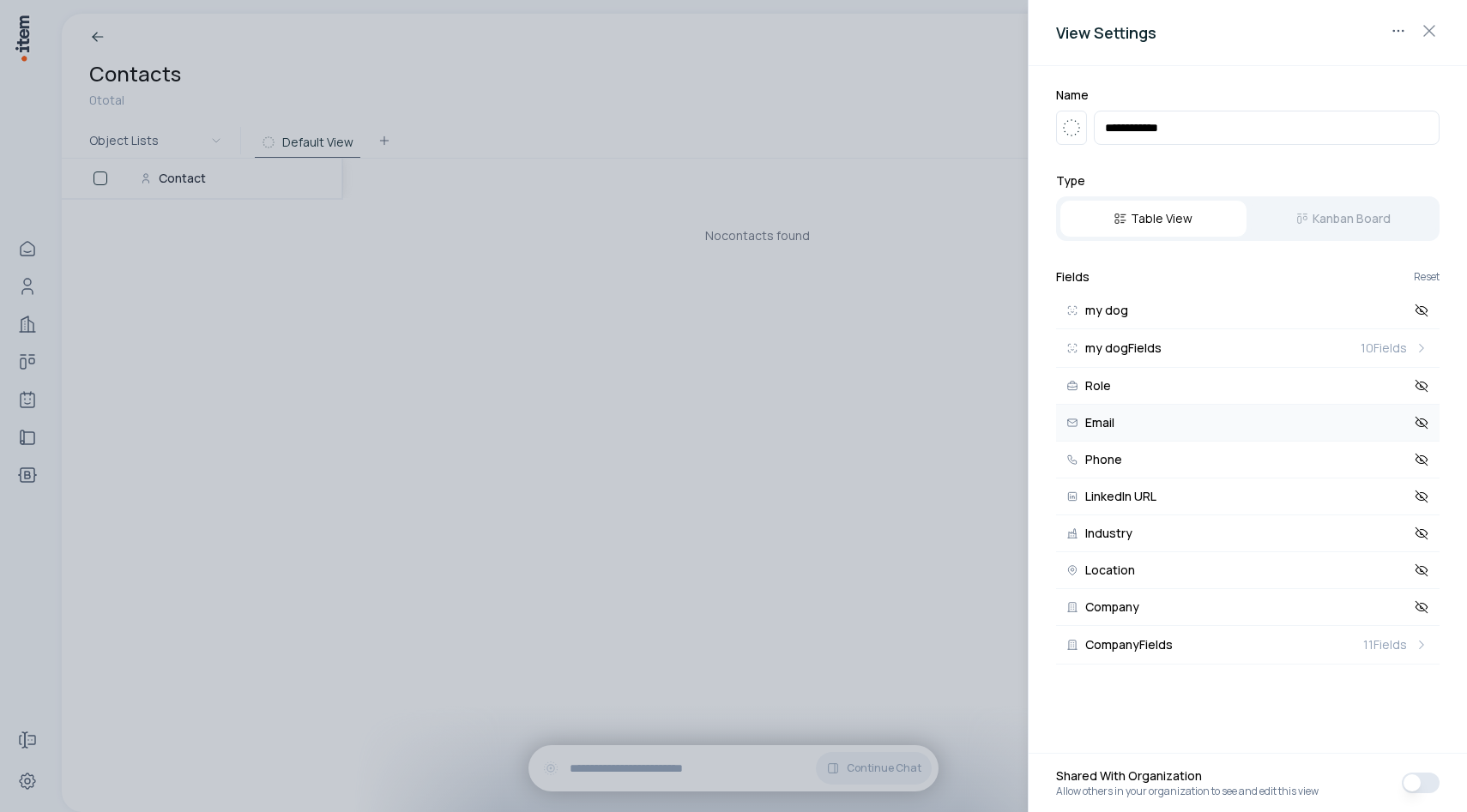
click at [1418, 428] on icon at bounding box center [1421, 423] width 15 height 15
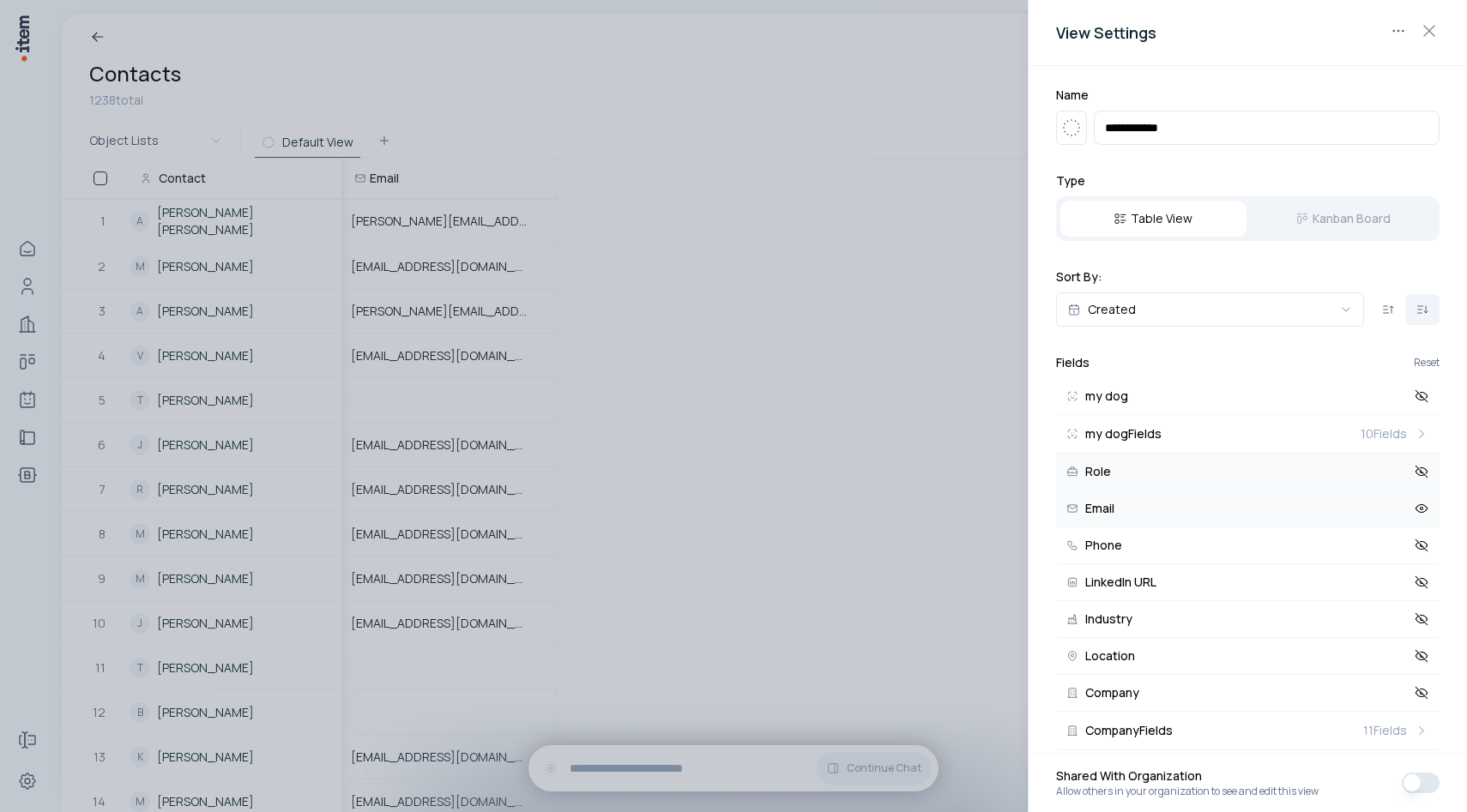
click at [1382, 474] on button "Role" at bounding box center [1247, 472] width 384 height 37
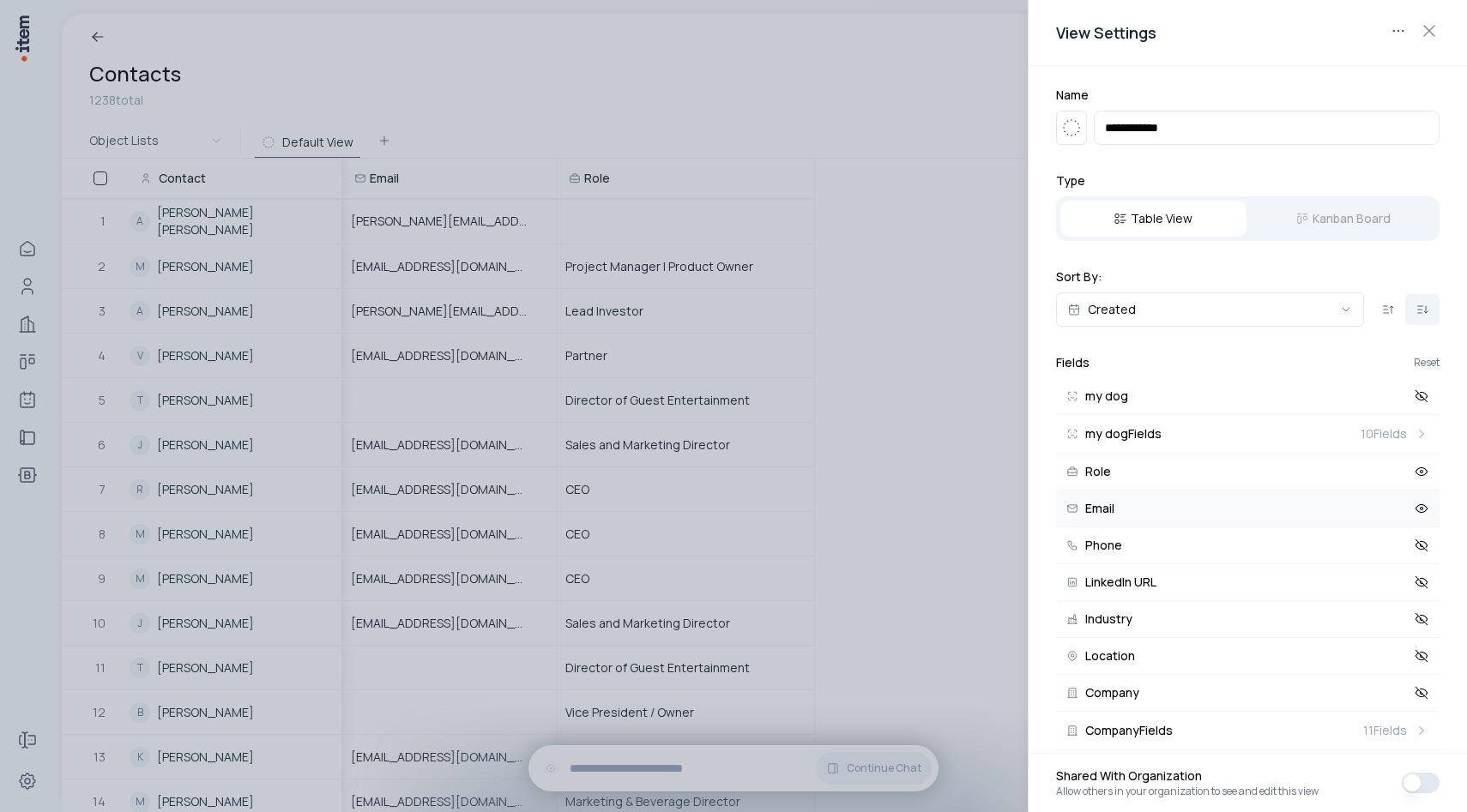
click at [918, 426] on div at bounding box center [733, 406] width 1467 height 812
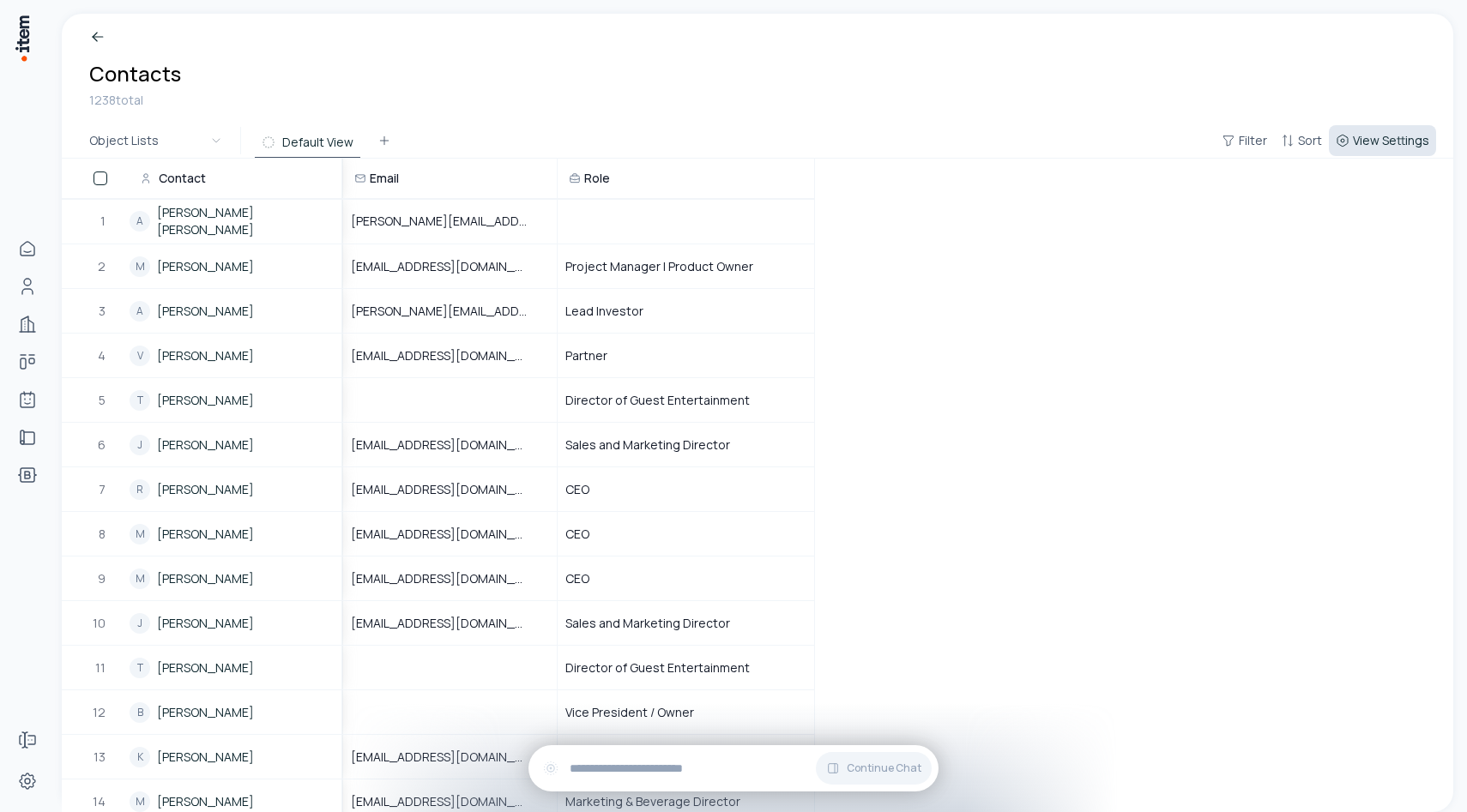
click at [1372, 143] on span "View Settings" at bounding box center [1390, 141] width 77 height 17
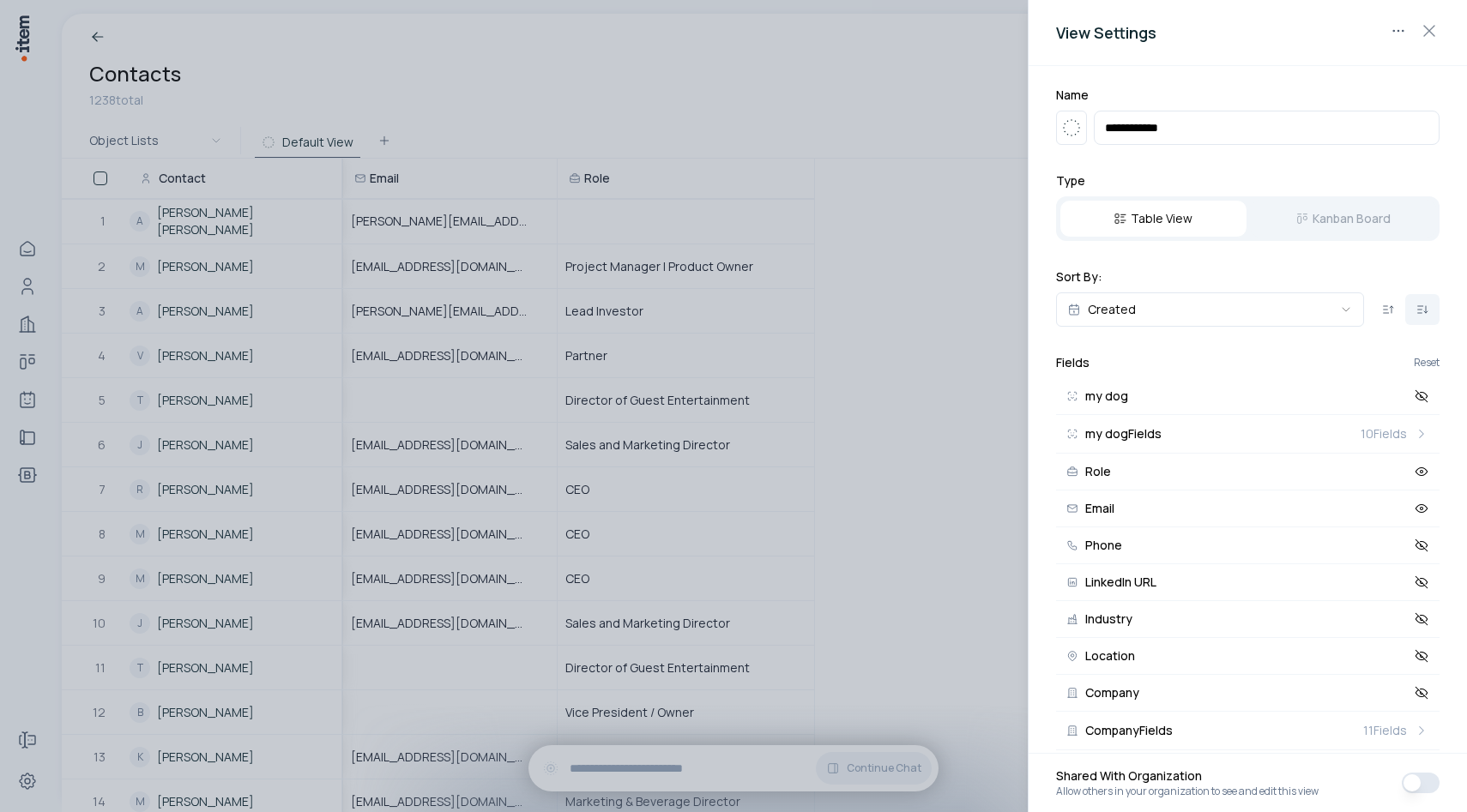
click at [996, 508] on div at bounding box center [733, 406] width 1467 height 812
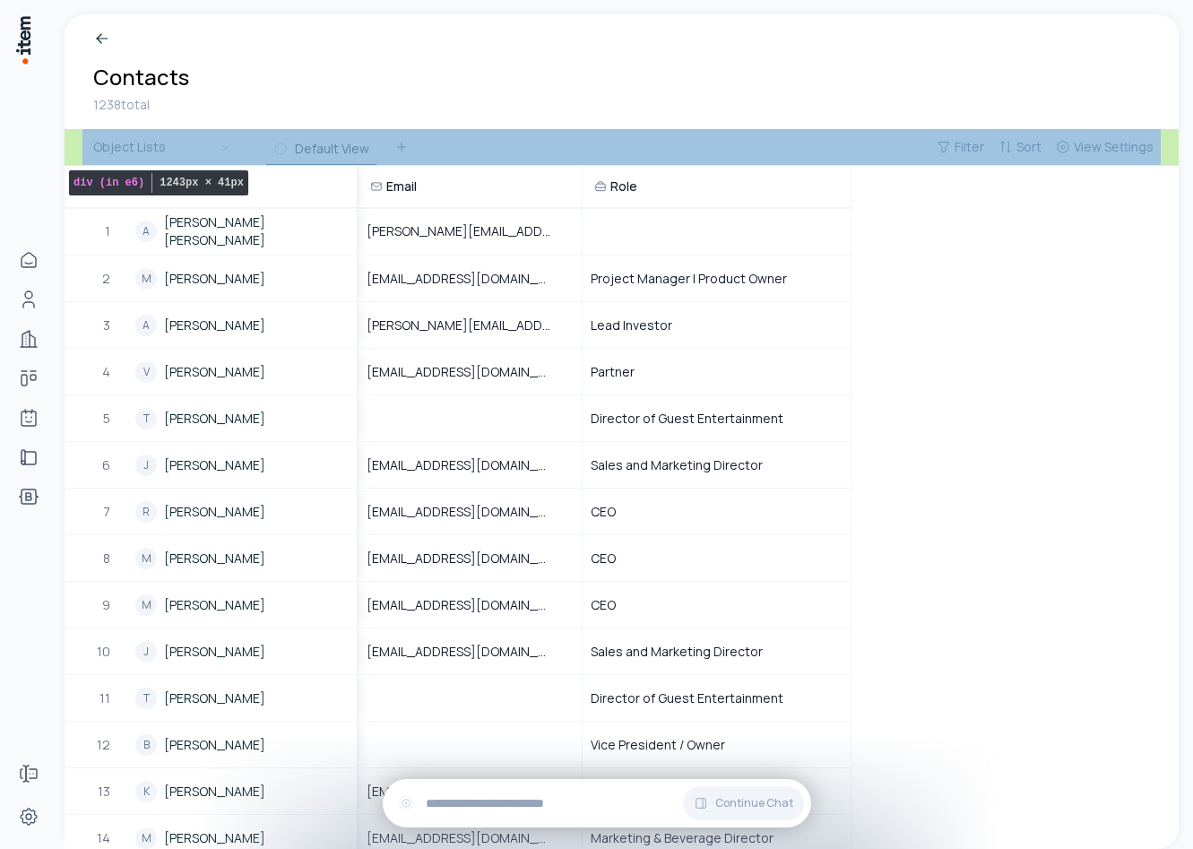
click at [475, 137] on div "Object Lists Default View Filter Sort View Settings" at bounding box center [622, 147] width 1114 height 37
